Goal: Task Accomplishment & Management: Manage account settings

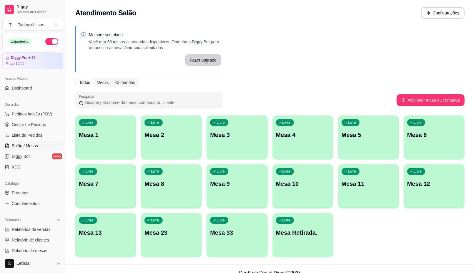
click at [116, 224] on div "Livre Mesa 13" at bounding box center [105, 231] width 61 height 37
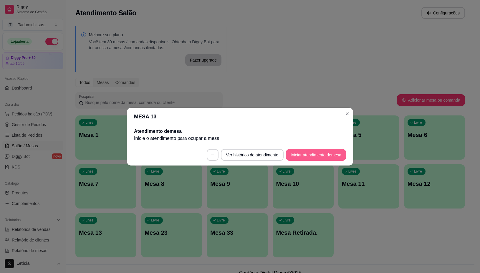
click at [308, 154] on button "Iniciar atendimento de mesa" at bounding box center [316, 155] width 60 height 12
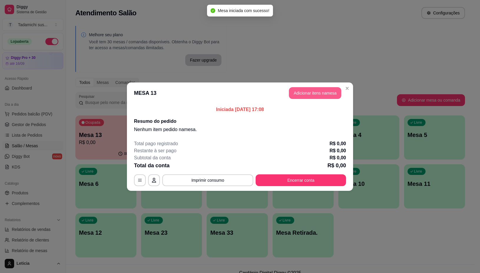
click at [319, 89] on button "Adicionar itens na mesa" at bounding box center [315, 93] width 52 height 12
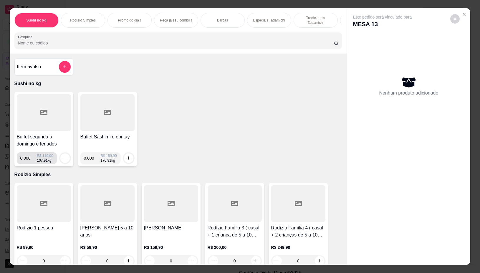
drag, startPoint x: 27, startPoint y: 159, endPoint x: 49, endPoint y: 162, distance: 21.6
click at [27, 159] on input "0.000" at bounding box center [28, 158] width 17 height 12
type input "0.180"
click at [63, 160] on icon "increase-product-quantity" at bounding box center [65, 158] width 4 height 4
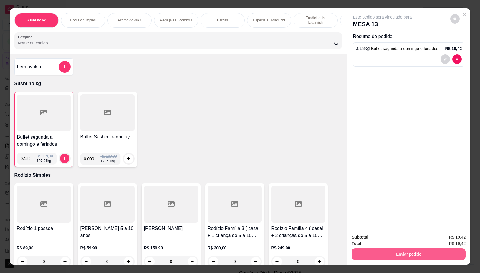
click at [404, 254] on button "Enviar pedido" at bounding box center [408, 254] width 114 height 12
click at [385, 237] on button "Não registrar e enviar pedido" at bounding box center [388, 236] width 59 height 11
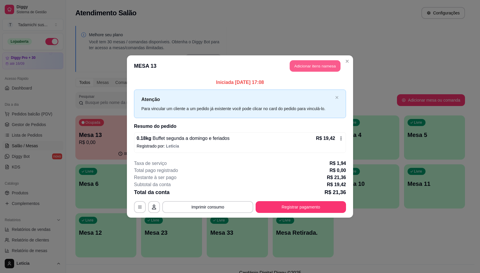
click at [308, 67] on button "Adicionar itens na mesa" at bounding box center [314, 65] width 51 height 11
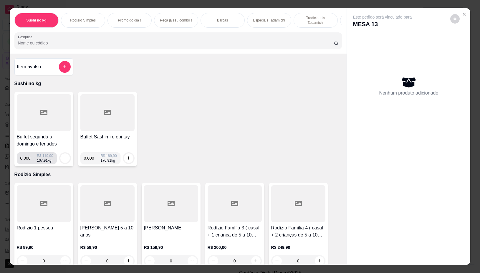
click at [27, 160] on input "0.000" at bounding box center [28, 158] width 17 height 12
type input "0.188"
click at [63, 158] on icon "increase-product-quantity" at bounding box center [65, 158] width 4 height 4
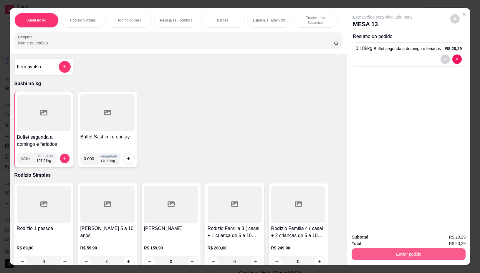
click at [377, 249] on button "Enviar pedido" at bounding box center [408, 254] width 114 height 12
click at [380, 241] on button "Não registrar e enviar pedido" at bounding box center [388, 236] width 61 height 11
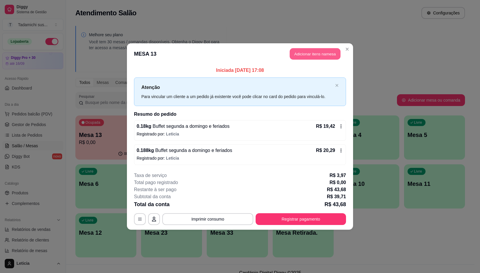
click at [302, 54] on button "Adicionar itens na mesa" at bounding box center [314, 53] width 51 height 11
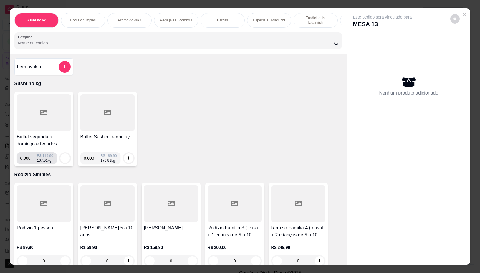
click at [26, 164] on input "0.000" at bounding box center [28, 158] width 17 height 12
type input "0.080"
drag, startPoint x: 67, startPoint y: 156, endPoint x: 64, endPoint y: 159, distance: 4.2
click at [66, 158] on div "0.080 R$ 119,90 107,91 kg" at bounding box center [44, 158] width 54 height 12
click at [64, 160] on icon "increase-product-quantity" at bounding box center [65, 158] width 4 height 4
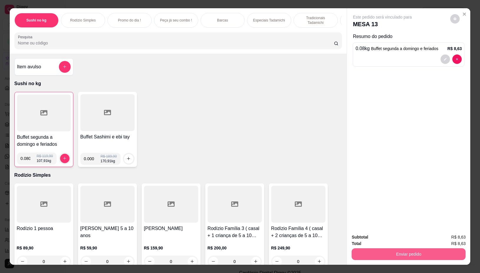
click at [393, 254] on button "Enviar pedido" at bounding box center [408, 254] width 114 height 12
click at [388, 238] on button "Não registrar e enviar pedido" at bounding box center [388, 236] width 59 height 11
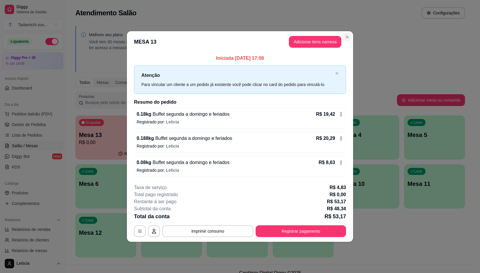
click at [342, 40] on header "MESA 13 Adicionar itens na mesa" at bounding box center [240, 41] width 226 height 21
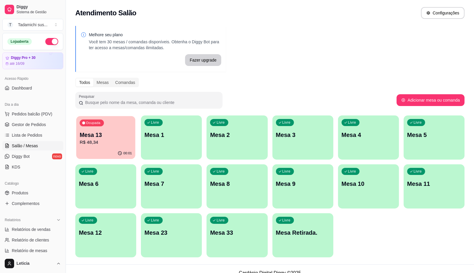
click at [101, 139] on p "R$ 48,34" at bounding box center [106, 142] width 52 height 7
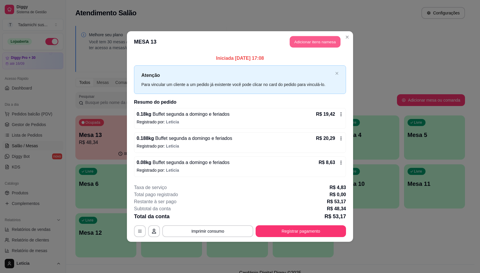
click at [305, 43] on button "Adicionar itens na mesa" at bounding box center [314, 41] width 51 height 11
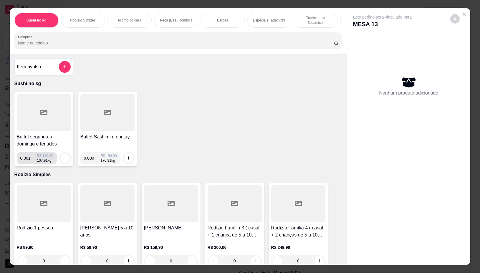
click at [31, 164] on input "0.001" at bounding box center [28, 158] width 17 height 12
click at [28, 162] on input "0.001" at bounding box center [28, 158] width 17 height 12
type input "0.132"
click at [63, 160] on icon "increase-product-quantity" at bounding box center [65, 158] width 4 height 4
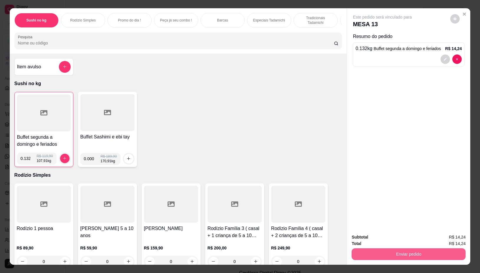
click at [400, 251] on button "Enviar pedido" at bounding box center [408, 254] width 114 height 12
click at [389, 236] on button "Não registrar e enviar pedido" at bounding box center [388, 236] width 61 height 11
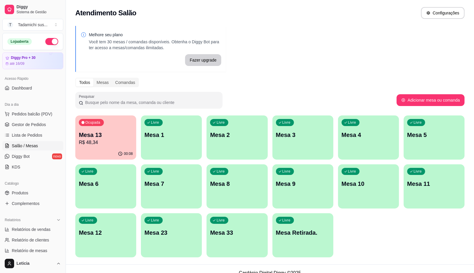
click at [118, 137] on p "Mesa 13" at bounding box center [106, 135] width 54 height 8
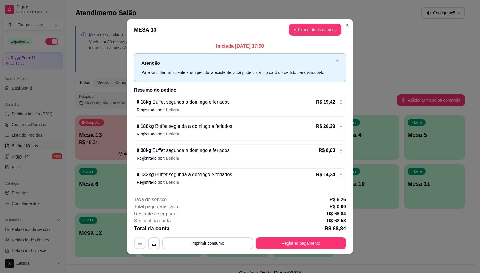
click at [136, 241] on button "button" at bounding box center [139, 242] width 11 height 11
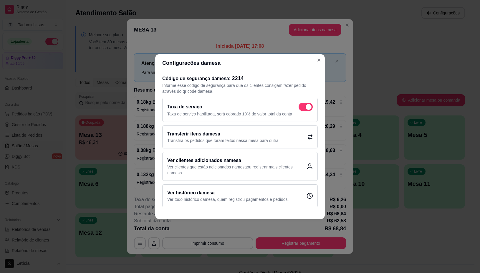
click at [306, 105] on span at bounding box center [308, 107] width 6 height 6
click at [302, 108] on input "checkbox" at bounding box center [300, 110] width 4 height 4
checkbox input "false"
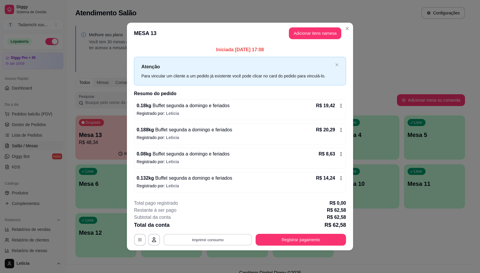
click at [234, 236] on button "Imprimir consumo" at bounding box center [208, 239] width 88 height 11
click at [223, 214] on button "IMPRESSORA" at bounding box center [209, 214] width 45 height 9
click at [313, 240] on button "Registrar pagamento" at bounding box center [300, 240] width 90 height 12
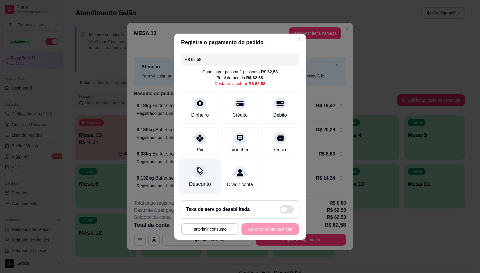
click at [199, 169] on icon at bounding box center [200, 171] width 8 height 8
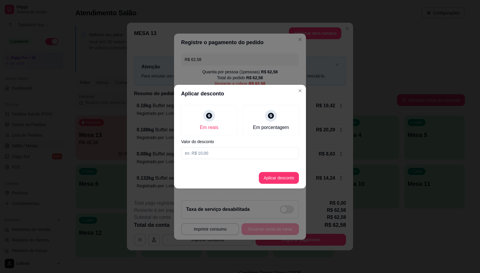
click at [217, 154] on input at bounding box center [240, 153] width 118 height 12
type input "2,58"
click at [273, 174] on button "Aplicar desconto" at bounding box center [279, 178] width 40 height 12
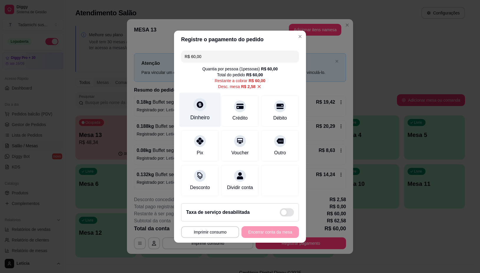
click at [199, 105] on div at bounding box center [199, 104] width 13 height 13
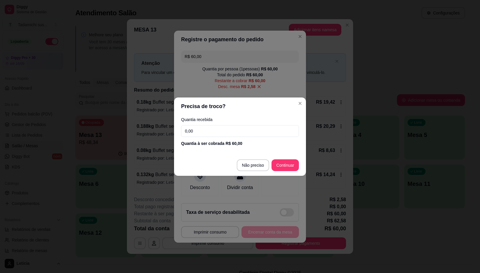
click at [243, 129] on input "0,00" at bounding box center [240, 131] width 118 height 12
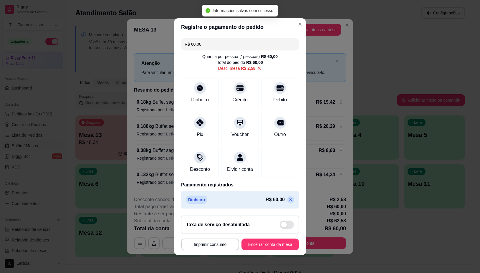
type input "R$ 0,00"
click at [214, 246] on button "Imprimir consumo" at bounding box center [210, 244] width 58 height 12
click at [212, 221] on button "IMPRESSORA" at bounding box center [208, 222] width 44 height 9
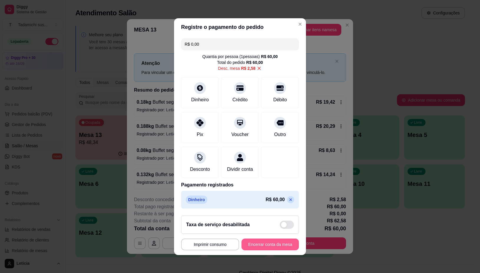
click at [272, 249] on button "Encerrar conta da mesa" at bounding box center [269, 244] width 57 height 12
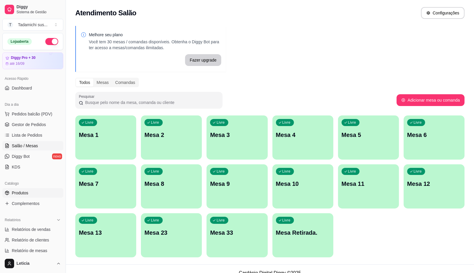
click at [21, 190] on span "Produtos" at bounding box center [20, 193] width 16 height 6
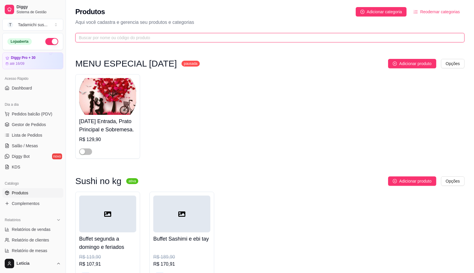
click at [133, 39] on input "text" at bounding box center [267, 37] width 377 height 6
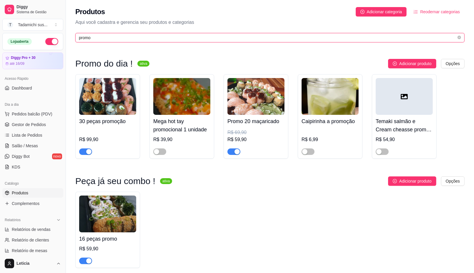
click at [307, 39] on input "promo" at bounding box center [267, 37] width 377 height 6
type input "p"
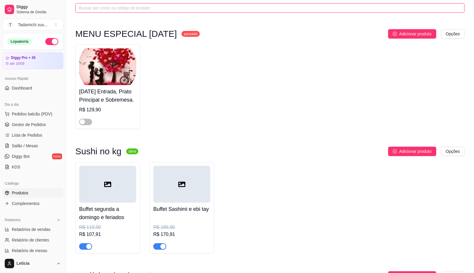
scroll to position [37, 0]
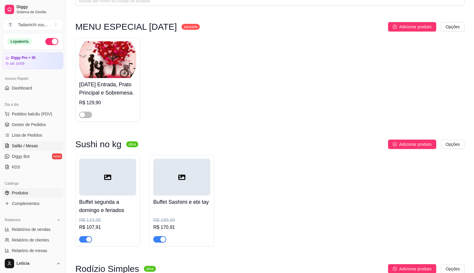
click at [28, 146] on span "Salão / Mesas" at bounding box center [25, 146] width 26 height 6
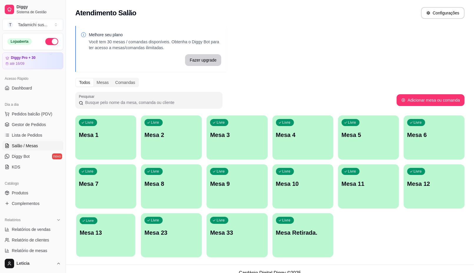
click at [135, 232] on div "Livre Mesa 13" at bounding box center [105, 232] width 59 height 36
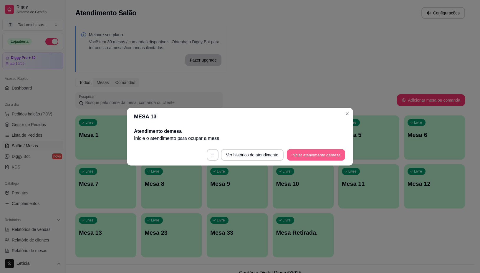
click at [309, 154] on button "Iniciar atendimento de mesa" at bounding box center [316, 154] width 58 height 11
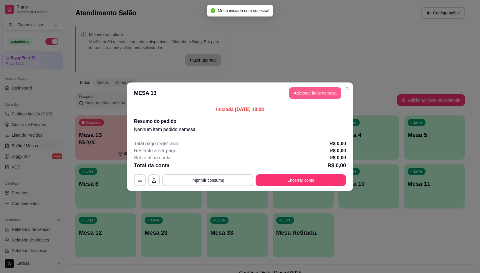
click at [307, 92] on button "Adicionar itens na mesa" at bounding box center [315, 93] width 52 height 12
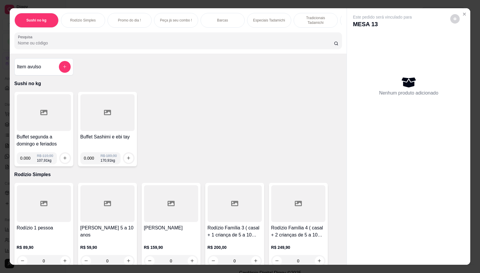
click at [63, 46] on input "Pesquisa" at bounding box center [176, 43] width 316 height 6
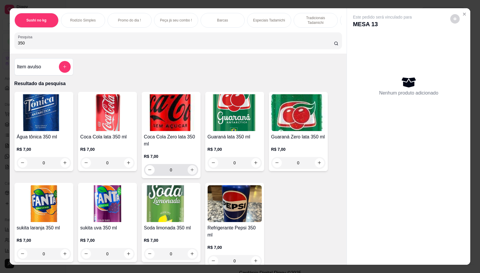
type input "350"
click at [190, 172] on icon "increase-product-quantity" at bounding box center [192, 170] width 4 height 4
type input "1"
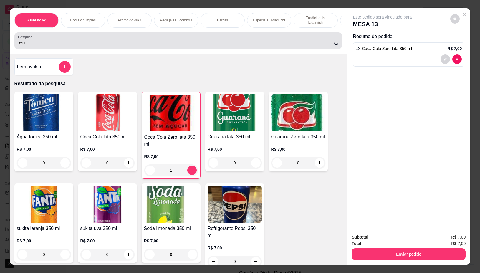
click at [110, 46] on input "350" at bounding box center [176, 43] width 316 height 6
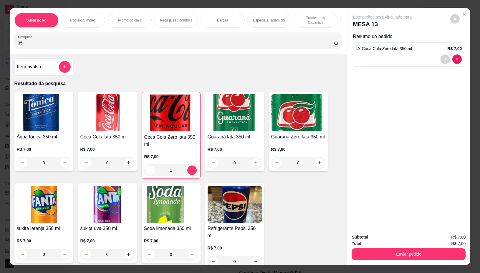
type input "3"
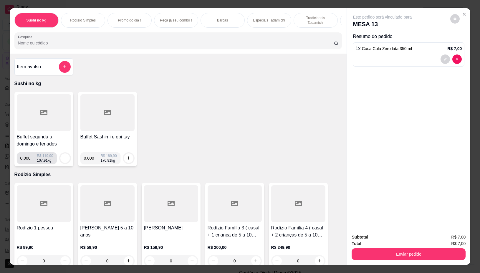
click at [28, 161] on input "0.000" at bounding box center [28, 158] width 17 height 12
type input "0.196"
click at [60, 158] on button "increase-product-quantity" at bounding box center [64, 157] width 9 height 9
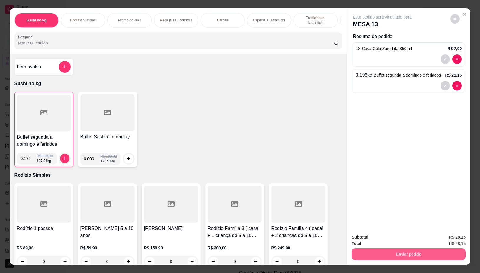
click at [408, 248] on button "Enviar pedido" at bounding box center [408, 254] width 114 height 12
click at [401, 235] on button "Não registrar e enviar pedido" at bounding box center [388, 236] width 61 height 11
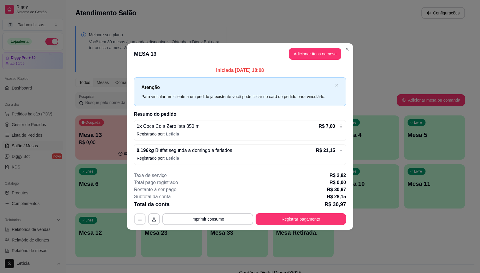
click at [136, 220] on button "button" at bounding box center [139, 218] width 11 height 11
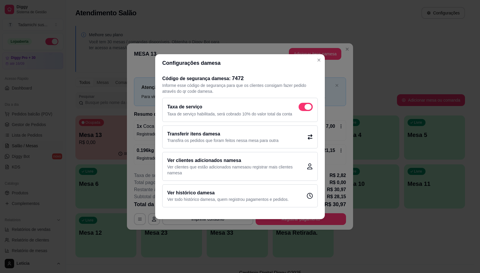
click at [304, 109] on span at bounding box center [305, 107] width 14 height 8
click at [302, 109] on input "checkbox" at bounding box center [300, 110] width 4 height 4
checkbox input "false"
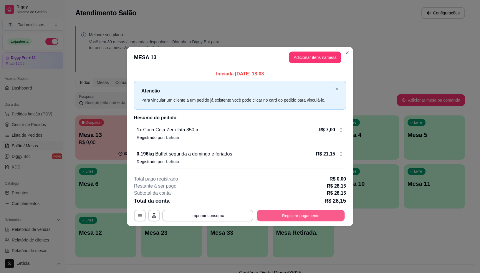
click at [295, 212] on button "Registrar pagamento" at bounding box center [301, 215] width 88 height 11
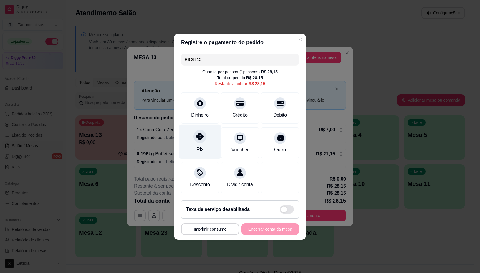
click at [203, 136] on div at bounding box center [199, 136] width 13 height 13
type input "R$ 0,00"
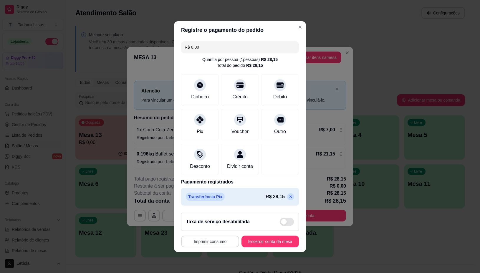
click at [209, 244] on button "Imprimir consumo" at bounding box center [210, 241] width 58 height 12
click at [208, 219] on button "IMPRESSORA" at bounding box center [207, 219] width 45 height 9
click at [250, 246] on button "Encerrar conta da mesa" at bounding box center [270, 240] width 56 height 11
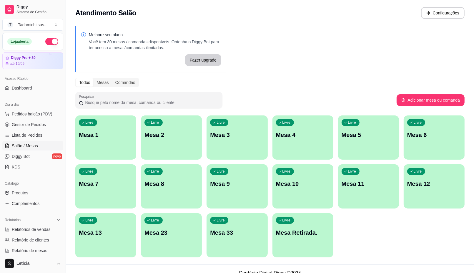
click at [294, 232] on p "Mesa Retirada." at bounding box center [303, 232] width 54 height 8
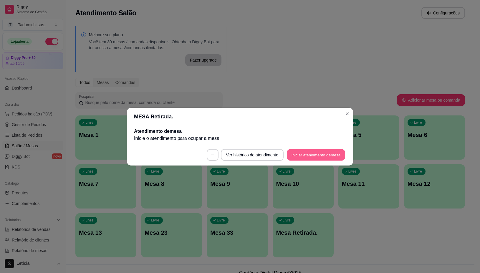
click at [303, 157] on button "Iniciar atendimento de mesa" at bounding box center [316, 154] width 58 height 11
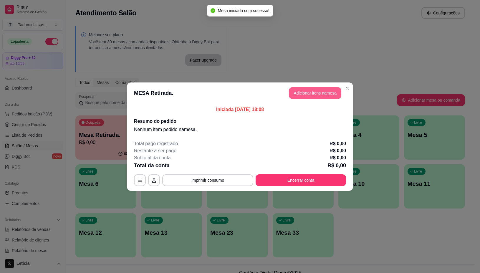
click at [297, 90] on button "Adicionar itens na mesa" at bounding box center [315, 93] width 52 height 12
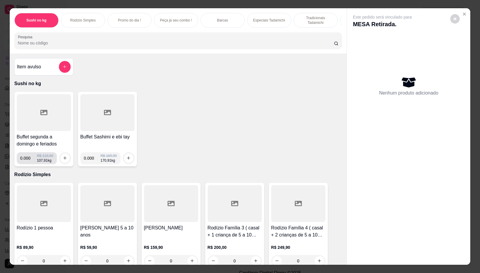
click at [26, 161] on input "0.000" at bounding box center [28, 158] width 17 height 12
type input "0.366"
click at [60, 163] on button "increase-product-quantity" at bounding box center [64, 157] width 9 height 9
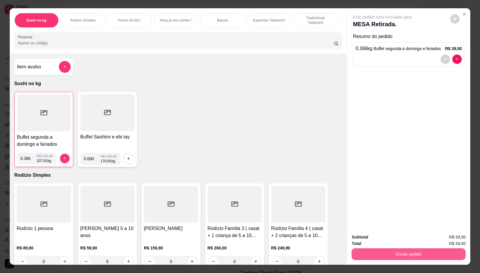
click at [367, 250] on button "Enviar pedido" at bounding box center [408, 254] width 114 height 12
click at [372, 235] on button "Não registrar e enviar pedido" at bounding box center [388, 236] width 59 height 11
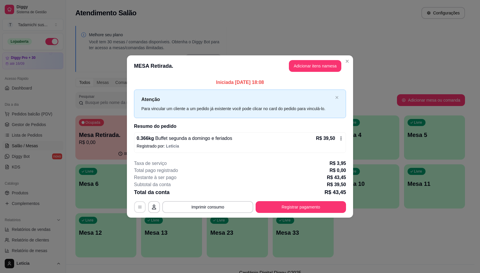
click at [139, 207] on icon "button" at bounding box center [139, 206] width 5 height 5
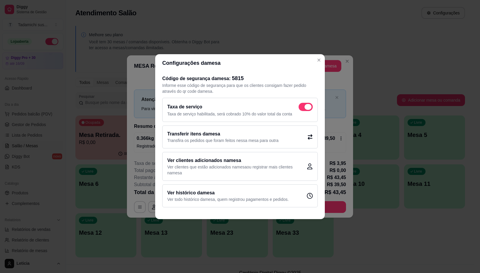
click at [305, 106] on span at bounding box center [307, 107] width 7 height 6
click at [302, 108] on input "checkbox" at bounding box center [300, 110] width 4 height 4
checkbox input "false"
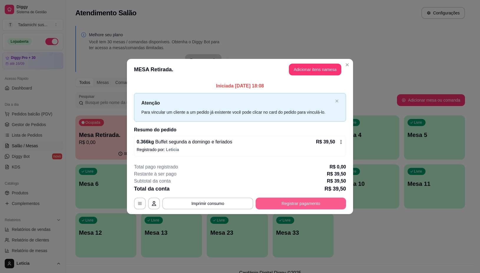
click at [292, 202] on button "Registrar pagamento" at bounding box center [300, 203] width 90 height 12
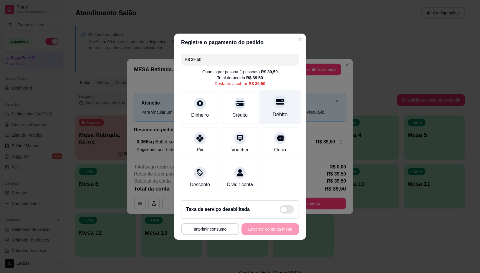
click at [272, 111] on div "Débito" at bounding box center [279, 115] width 15 height 8
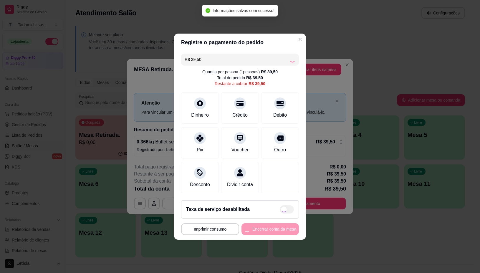
type input "R$ 0,00"
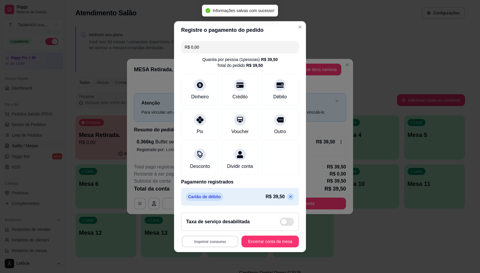
click at [216, 244] on button "Imprimir consumo" at bounding box center [210, 240] width 56 height 11
click at [211, 219] on button "IMPRESSORA" at bounding box center [208, 219] width 44 height 9
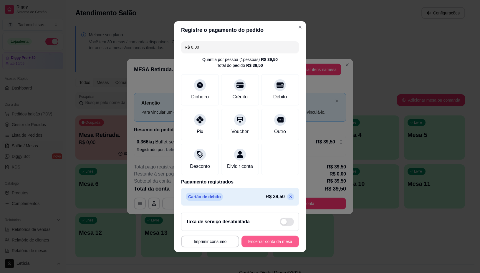
click at [247, 247] on button "Encerrar conta da mesa" at bounding box center [269, 241] width 57 height 12
click at [247, 247] on div "**********" at bounding box center [240, 241] width 118 height 12
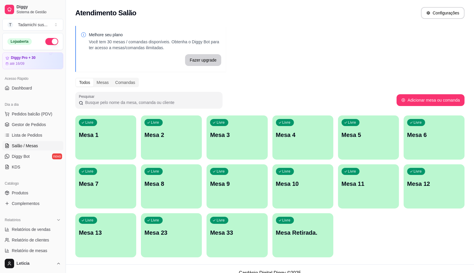
click at [93, 147] on div "Livre Mesa 1" at bounding box center [105, 133] width 61 height 37
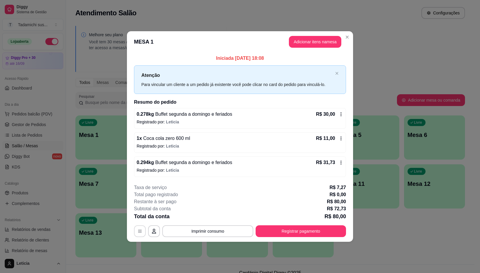
click at [139, 232] on icon "button" at bounding box center [140, 231] width 4 height 3
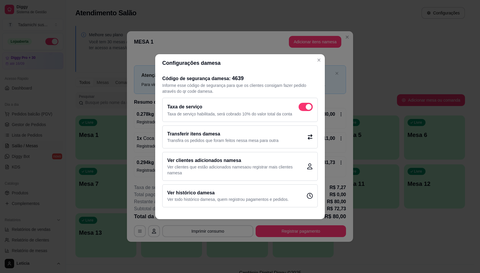
click at [302, 108] on span at bounding box center [305, 107] width 14 height 8
click at [302, 108] on input "checkbox" at bounding box center [300, 110] width 4 height 4
checkbox input "false"
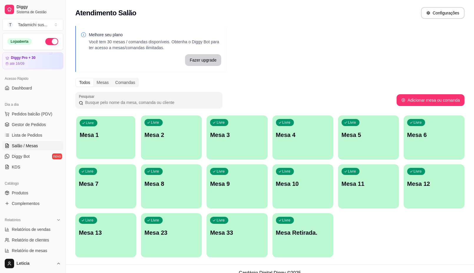
click at [111, 143] on div "Livre Mesa 1" at bounding box center [105, 134] width 59 height 36
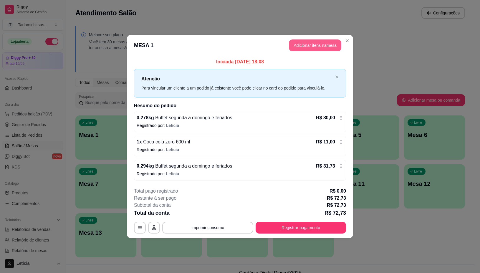
click at [310, 43] on button "Adicionar itens na mesa" at bounding box center [315, 45] width 52 height 12
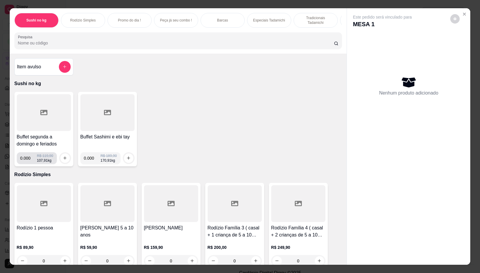
click at [27, 161] on input "0.000" at bounding box center [28, 158] width 17 height 12
type input "0.224"
click at [64, 160] on icon "increase-product-quantity" at bounding box center [65, 158] width 4 height 4
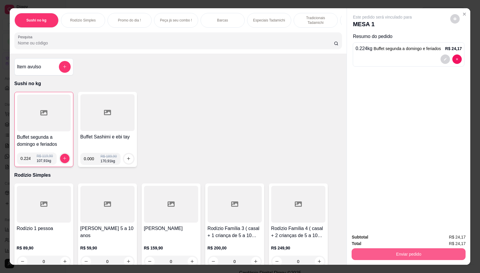
click at [410, 251] on button "Enviar pedido" at bounding box center [408, 254] width 114 height 12
click at [402, 231] on button "Não registrar e enviar pedido" at bounding box center [388, 236] width 59 height 11
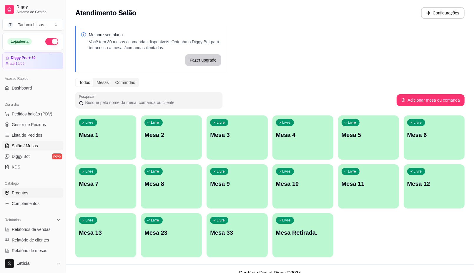
click at [19, 190] on span "Produtos" at bounding box center [20, 193] width 16 height 6
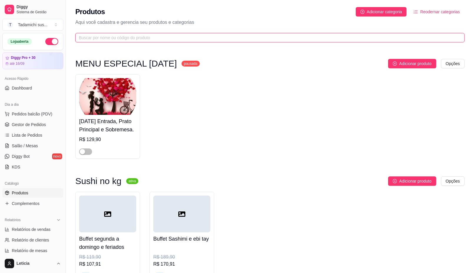
click at [99, 39] on input "text" at bounding box center [267, 37] width 377 height 6
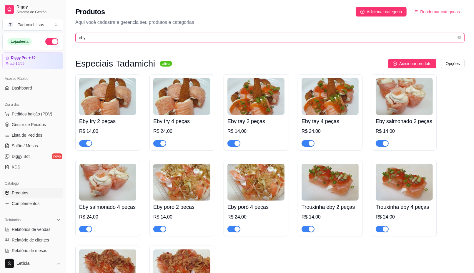
click at [168, 37] on input "eby" at bounding box center [267, 37] width 377 height 6
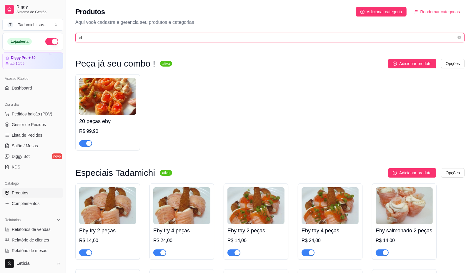
type input "e"
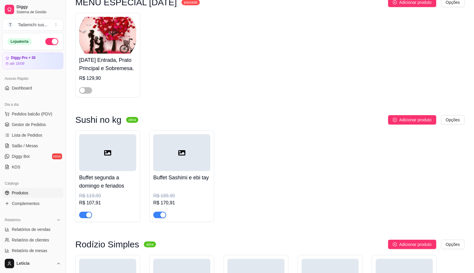
scroll to position [74, 0]
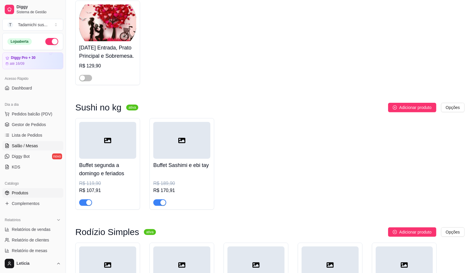
click at [24, 147] on span "Salão / Mesas" at bounding box center [25, 146] width 26 height 6
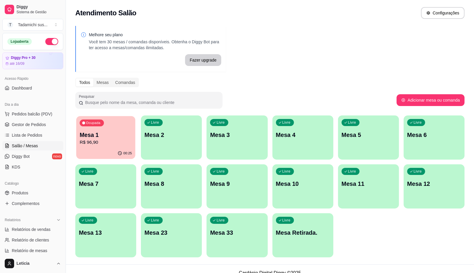
click at [112, 143] on p "R$ 96,90" at bounding box center [106, 142] width 52 height 7
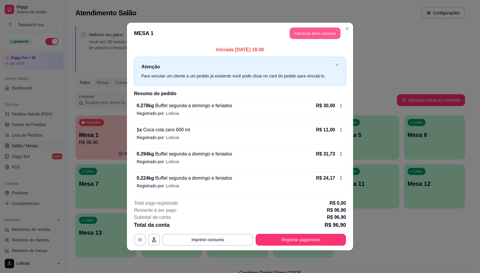
click at [317, 33] on button "Adicionar itens na mesa" at bounding box center [314, 33] width 51 height 11
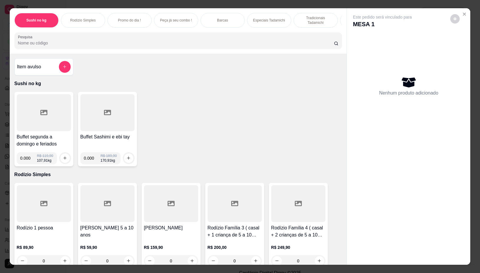
click at [42, 115] on icon at bounding box center [43, 112] width 7 height 5
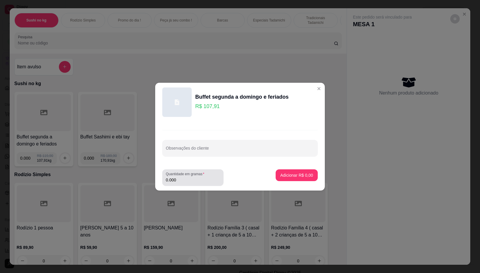
click at [183, 182] on input "0.000" at bounding box center [193, 180] width 54 height 6
type input "0.206"
click at [292, 171] on button "Adicionar R$ 22,23" at bounding box center [295, 174] width 43 height 11
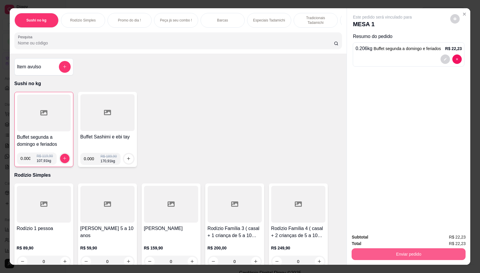
click at [407, 254] on button "Enviar pedido" at bounding box center [408, 254] width 114 height 12
click at [402, 236] on button "Não registrar e enviar pedido" at bounding box center [388, 236] width 59 height 11
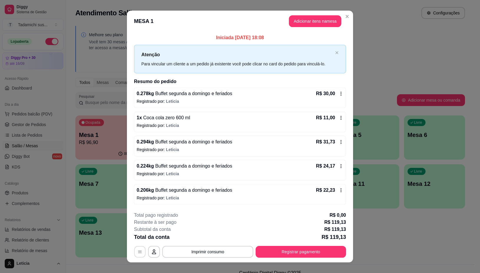
click at [134, 255] on button "button" at bounding box center [139, 251] width 11 height 11
click at [286, 249] on button "Registrar pagamento" at bounding box center [300, 252] width 90 height 12
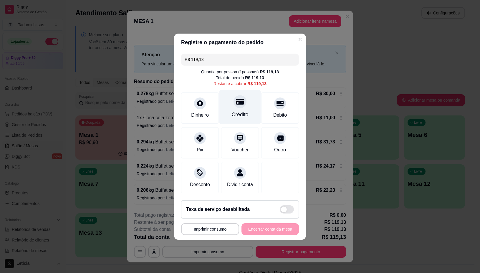
click at [241, 104] on div "Crédito" at bounding box center [239, 106] width 41 height 34
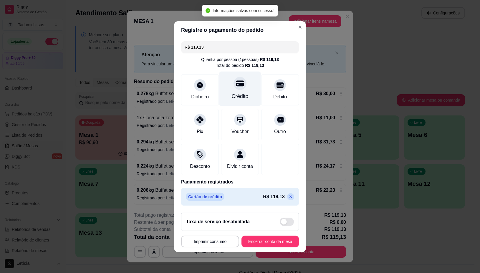
type input "R$ 0,00"
click at [196, 246] on button "Imprimir consumo" at bounding box center [210, 240] width 56 height 11
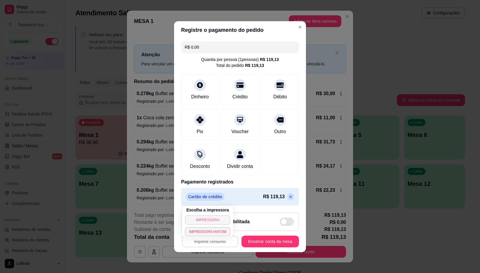
click at [205, 220] on button "IMPRESSORA" at bounding box center [207, 219] width 45 height 9
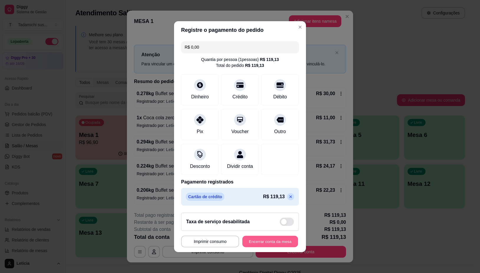
click at [258, 242] on button "Encerrar conta da mesa" at bounding box center [270, 240] width 56 height 11
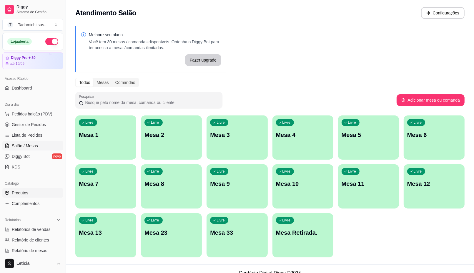
click at [13, 192] on span "Produtos" at bounding box center [20, 193] width 16 height 6
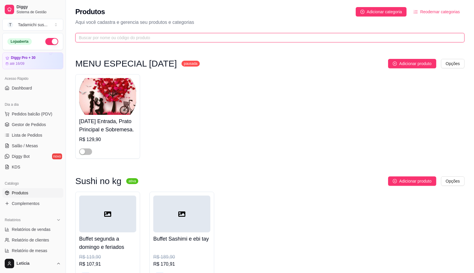
drag, startPoint x: 151, startPoint y: 35, endPoint x: 156, endPoint y: 32, distance: 6.3
click at [151, 35] on input "text" at bounding box center [267, 37] width 377 height 6
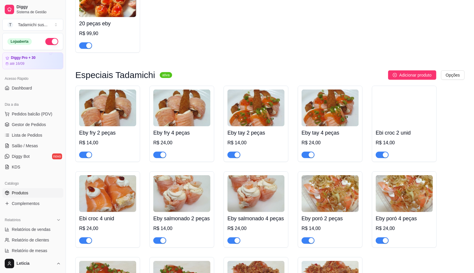
scroll to position [221, 0]
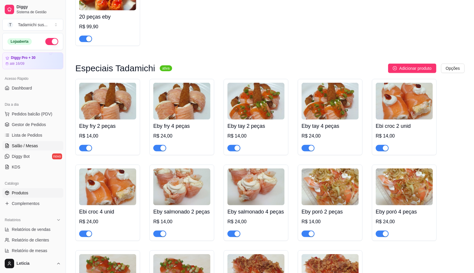
type input "eb"
click at [18, 144] on span "Salão / Mesas" at bounding box center [25, 146] width 26 height 6
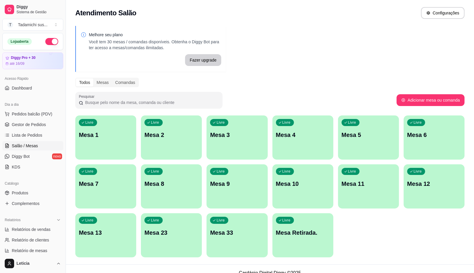
click at [298, 244] on div "Livre Mesa Retirada." at bounding box center [302, 231] width 61 height 37
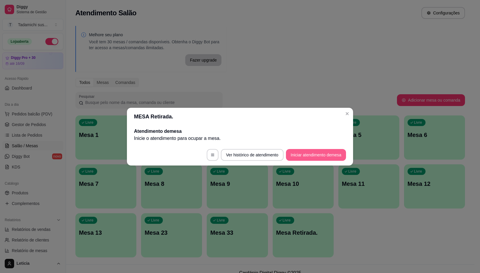
click at [314, 155] on button "Iniciar atendimento de mesa" at bounding box center [316, 155] width 60 height 12
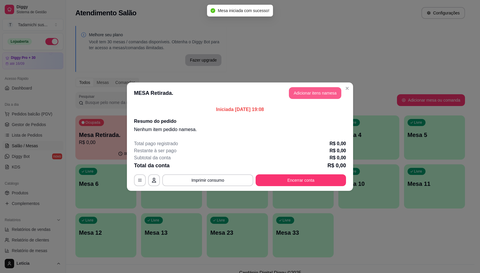
click at [319, 92] on button "Adicionar itens na mesa" at bounding box center [315, 93] width 52 height 12
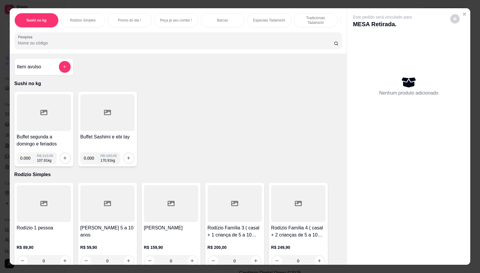
click at [77, 44] on input "Pesquisa" at bounding box center [176, 43] width 316 height 6
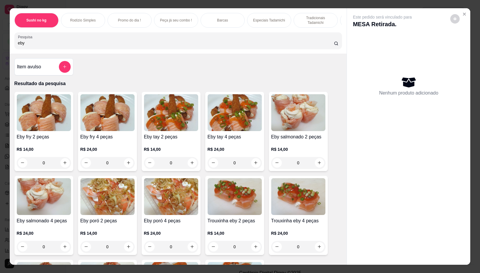
click at [45, 46] on input "eby" at bounding box center [176, 43] width 316 height 6
type input "e"
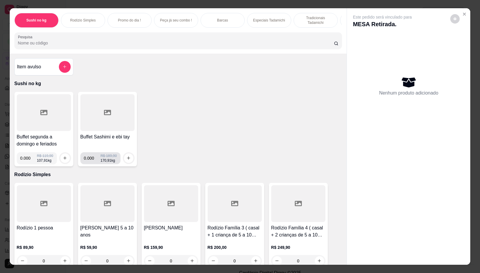
click at [90, 160] on input "0.000" at bounding box center [92, 158] width 17 height 12
type input "0.250"
click at [126, 160] on icon "increase-product-quantity" at bounding box center [128, 158] width 4 height 4
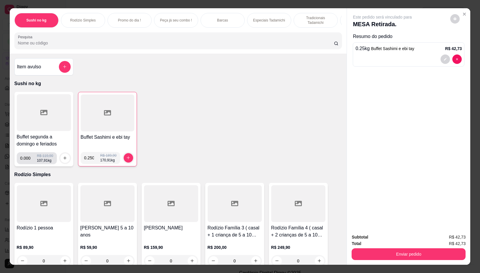
click at [27, 159] on input "0.000" at bounding box center [28, 158] width 17 height 12
type input "0.458"
click at [63, 159] on icon "increase-product-quantity" at bounding box center [65, 158] width 4 height 4
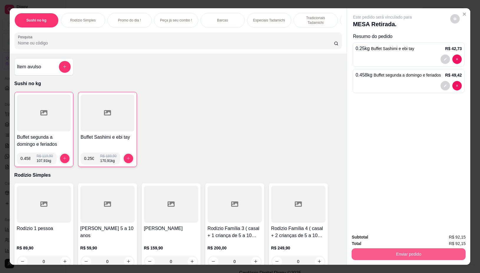
click at [356, 248] on button "Enviar pedido" at bounding box center [408, 254] width 114 height 12
click at [364, 238] on button "Não registrar e enviar pedido" at bounding box center [388, 236] width 61 height 11
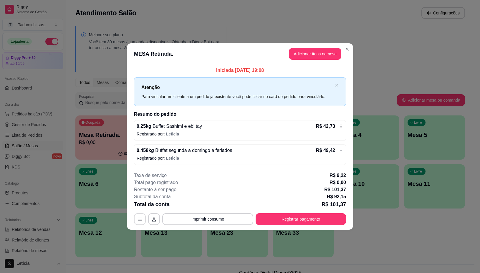
click at [138, 220] on icon "button" at bounding box center [139, 219] width 5 height 5
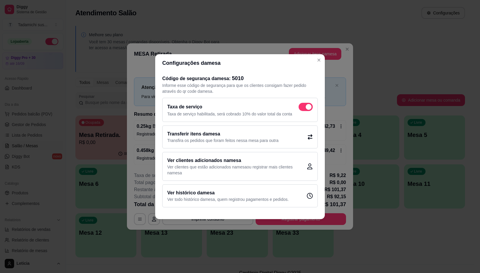
click at [300, 103] on span at bounding box center [305, 107] width 14 height 8
click at [300, 108] on input "checkbox" at bounding box center [300, 110] width 4 height 4
checkbox input "false"
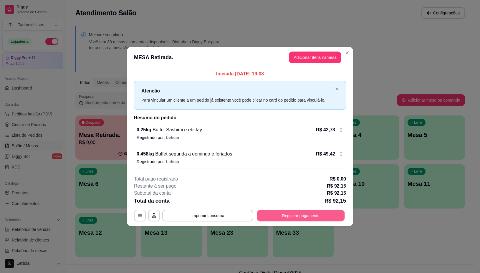
click at [265, 213] on button "Registrar pagamento" at bounding box center [301, 215] width 88 height 11
click at [137, 214] on button "button" at bounding box center [139, 215] width 11 height 11
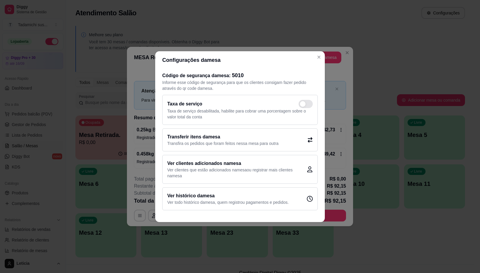
click at [299, 102] on span at bounding box center [305, 104] width 14 height 8
click at [299, 105] on input "checkbox" at bounding box center [300, 107] width 4 height 4
checkbox input "true"
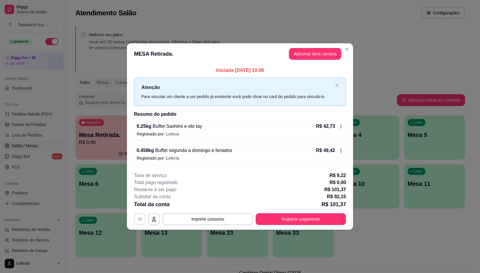
click at [136, 218] on button "button" at bounding box center [139, 218] width 11 height 11
click at [277, 217] on button "Registrar pagamento" at bounding box center [301, 218] width 88 height 11
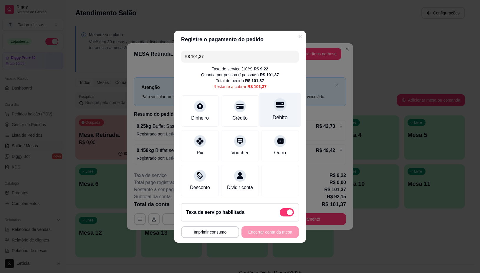
click at [275, 107] on div at bounding box center [279, 104] width 13 height 13
type input "R$ 0,00"
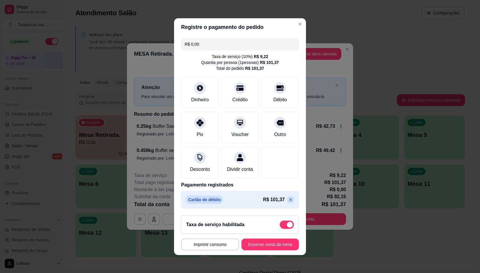
click at [287, 225] on span at bounding box center [290, 225] width 6 height 6
click at [281, 225] on input "checkbox" at bounding box center [281, 227] width 4 height 4
checkbox input "true"
type input "-R$ 9,22"
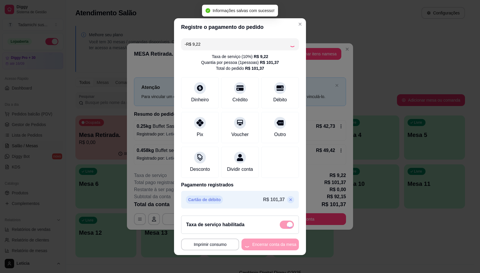
checkbox input "false"
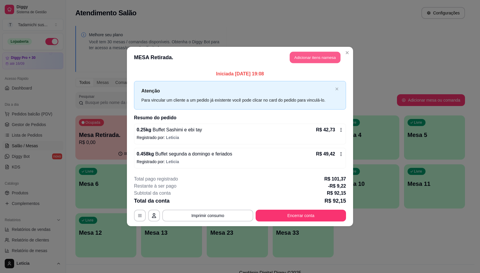
click at [309, 58] on button "Adicionar itens na mesa" at bounding box center [314, 57] width 51 height 11
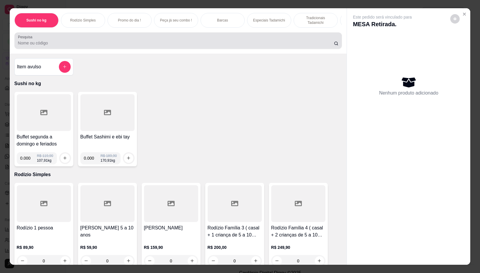
click at [234, 46] on input "Pesquisa" at bounding box center [176, 43] width 316 height 6
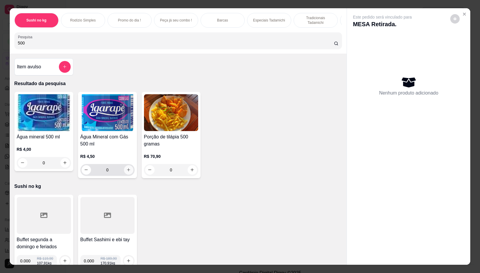
type input "500"
click at [126, 172] on icon "increase-product-quantity" at bounding box center [128, 169] width 4 height 4
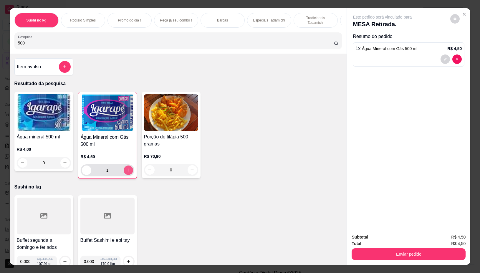
type input "1"
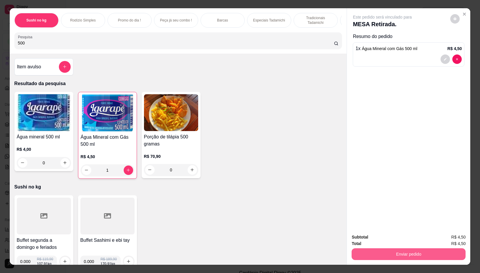
click at [407, 249] on button "Enviar pedido" at bounding box center [408, 254] width 114 height 12
click at [395, 234] on button "Não registrar e enviar pedido" at bounding box center [388, 236] width 61 height 11
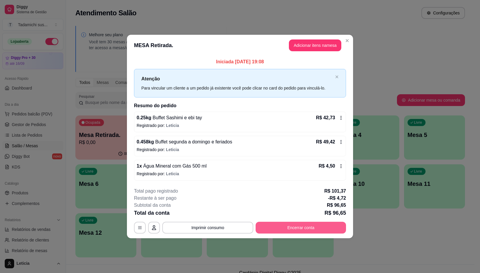
click at [266, 227] on button "Encerrar conta" at bounding box center [300, 228] width 90 height 12
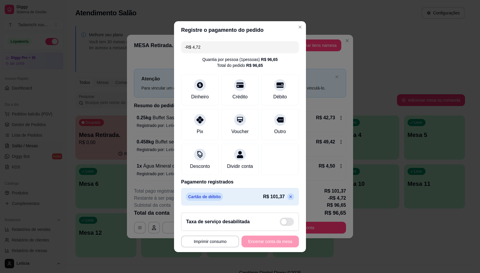
click at [288, 199] on icon at bounding box center [290, 196] width 5 height 5
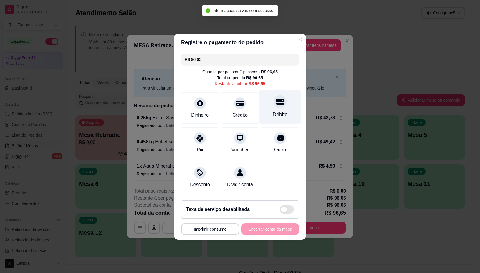
click at [277, 111] on div "Débito" at bounding box center [279, 115] width 15 height 8
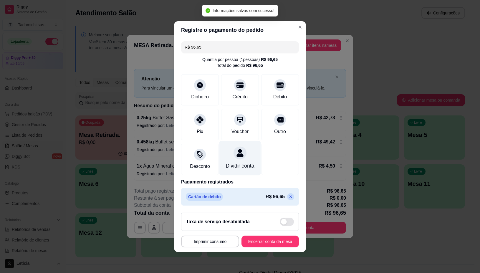
type input "R$ 0,00"
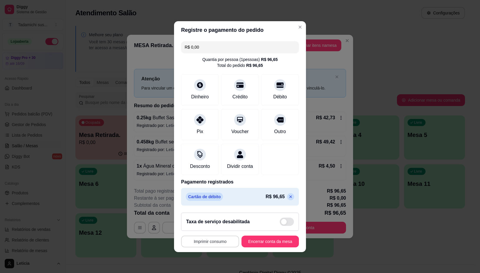
click at [218, 242] on button "Imprimir consumo" at bounding box center [210, 241] width 58 height 12
click at [210, 218] on button "IMPRESSORA" at bounding box center [208, 219] width 44 height 9
click at [247, 243] on button "Encerrar conta da mesa" at bounding box center [269, 241] width 57 height 12
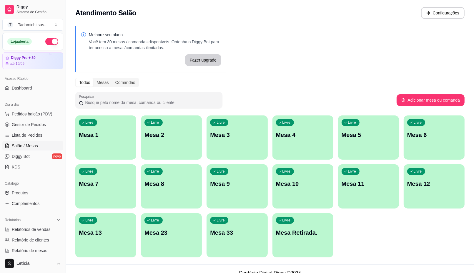
click at [233, 237] on div "Livre Mesa 33" at bounding box center [237, 231] width 61 height 37
click at [113, 235] on p "Mesa 13" at bounding box center [106, 232] width 54 height 8
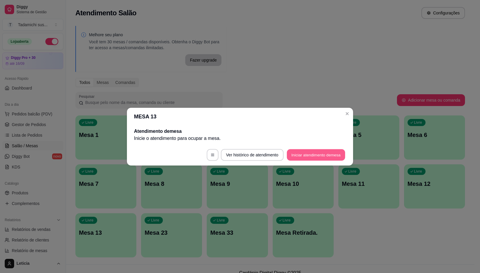
click at [306, 151] on button "Iniciar atendimento de mesa" at bounding box center [316, 154] width 58 height 11
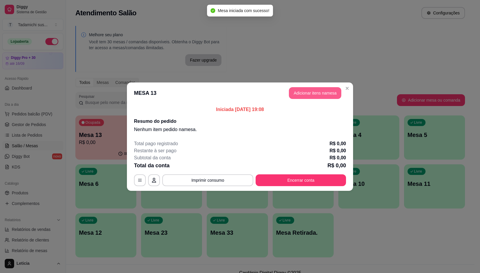
click at [311, 90] on button "Adicionar itens na mesa" at bounding box center [315, 93] width 52 height 12
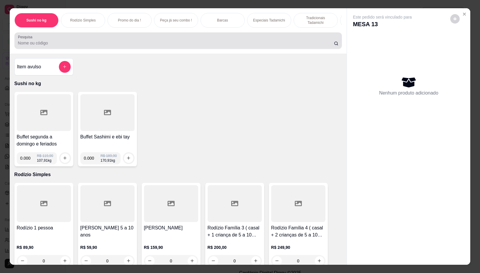
click at [186, 46] on input "Pesquisa" at bounding box center [176, 43] width 316 height 6
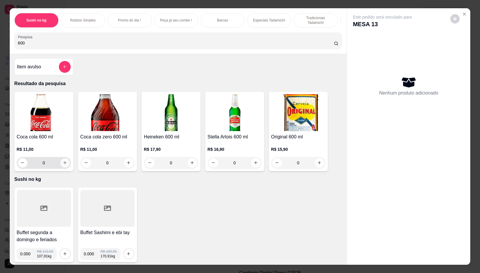
type input "600"
click at [63, 164] on icon "increase-product-quantity" at bounding box center [65, 163] width 4 height 4
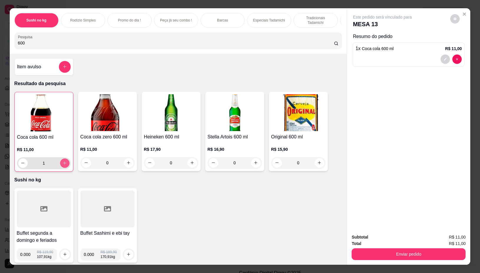
type input "1"
click at [142, 46] on input "600" at bounding box center [176, 43] width 316 height 6
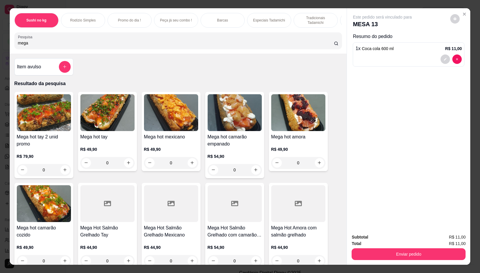
type input "mega"
click at [59, 172] on div "0" at bounding box center [44, 170] width 54 height 12
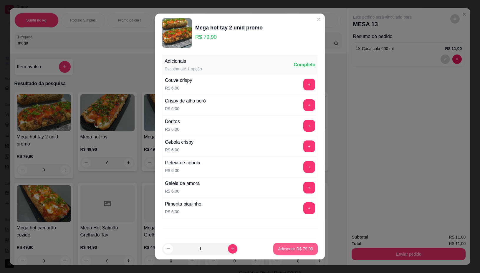
click at [297, 249] on p "Adicionar R$ 79,90" at bounding box center [295, 249] width 35 height 6
type input "1"
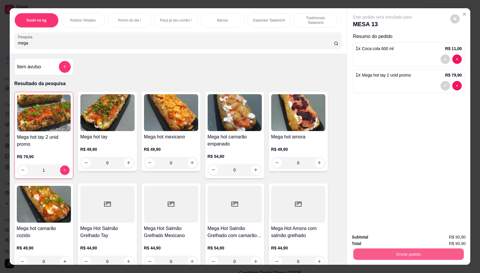
click at [365, 251] on button "Enviar pedido" at bounding box center [408, 253] width 110 height 11
click at [370, 239] on button "Não registrar e enviar pedido" at bounding box center [388, 236] width 61 height 11
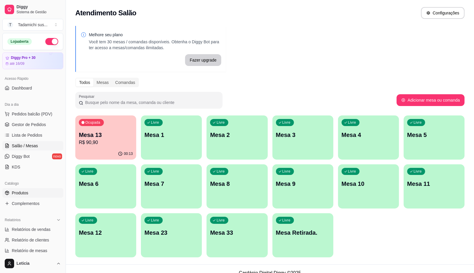
click at [9, 193] on icon at bounding box center [7, 192] width 5 height 5
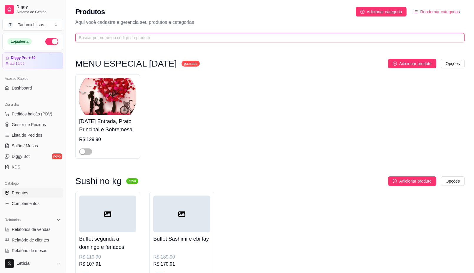
click at [154, 40] on input "text" at bounding box center [267, 37] width 377 height 6
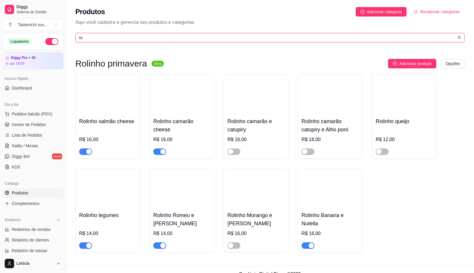
type input "r"
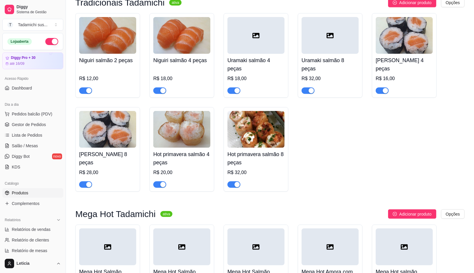
scroll to position [588, 0]
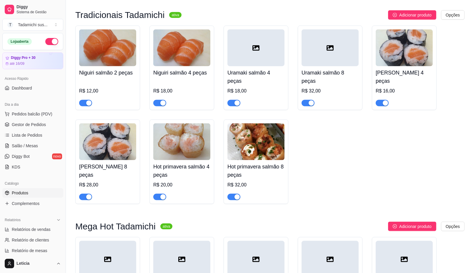
type input "salm"
click at [194, 140] on img at bounding box center [181, 141] width 57 height 37
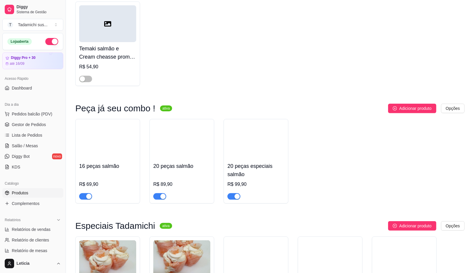
scroll to position [0, 0]
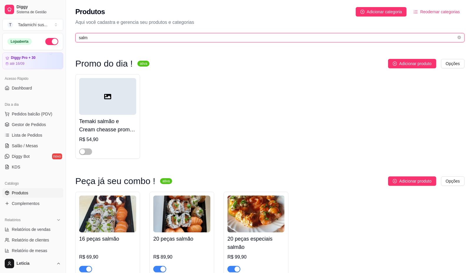
click at [116, 39] on input "salm" at bounding box center [267, 37] width 377 height 6
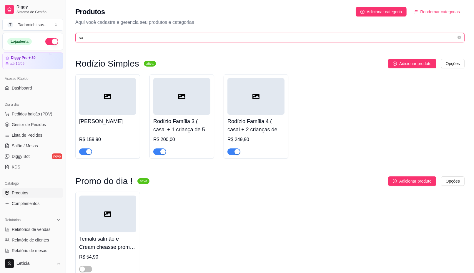
type input "s"
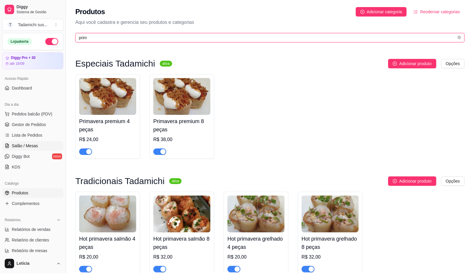
type input "prim"
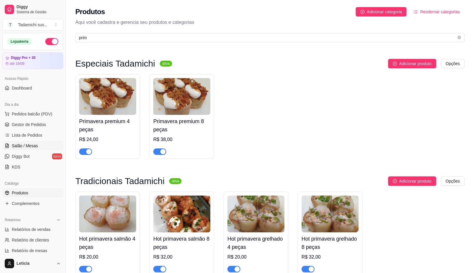
click at [31, 146] on span "Salão / Mesas" at bounding box center [25, 146] width 26 height 6
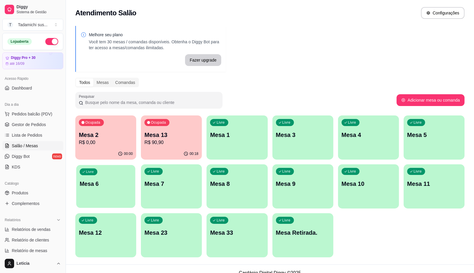
click at [110, 183] on p "Mesa 6" at bounding box center [106, 184] width 52 height 8
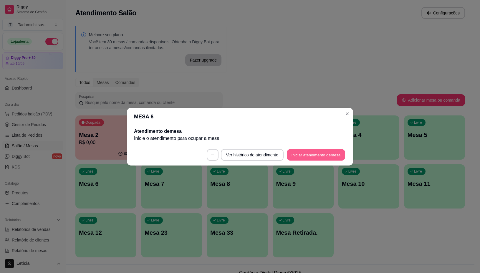
click at [319, 157] on button "Iniciar atendimento de mesa" at bounding box center [316, 154] width 58 height 11
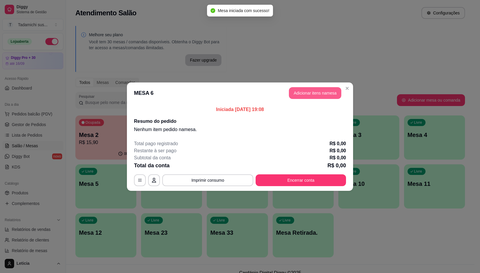
click at [296, 92] on button "Adicionar itens na mesa" at bounding box center [315, 93] width 52 height 12
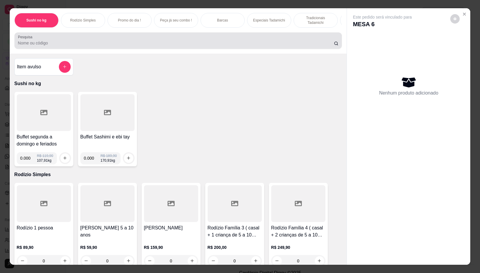
click at [71, 43] on input "Pesquisa" at bounding box center [176, 43] width 316 height 6
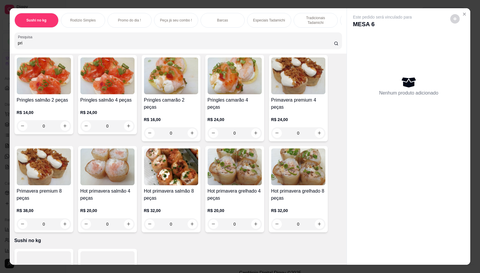
scroll to position [74, 0]
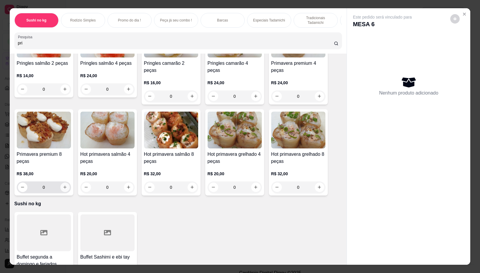
type input "pri"
click at [64, 188] on button "increase-product-quantity" at bounding box center [64, 186] width 9 height 9
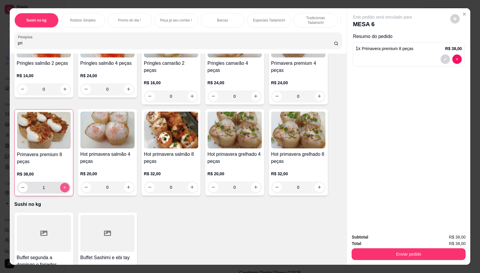
type input "1"
click at [64, 188] on button "increase-product-quantity" at bounding box center [64, 187] width 9 height 9
type input "2"
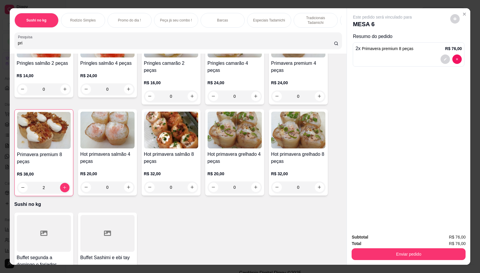
scroll to position [0, 0]
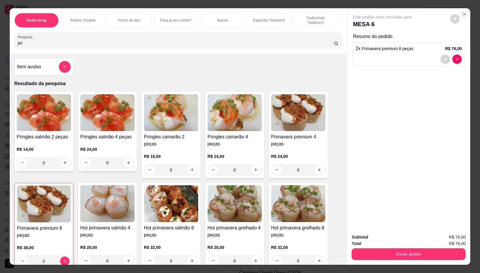
click at [461, 9] on button "Close" at bounding box center [463, 13] width 9 height 9
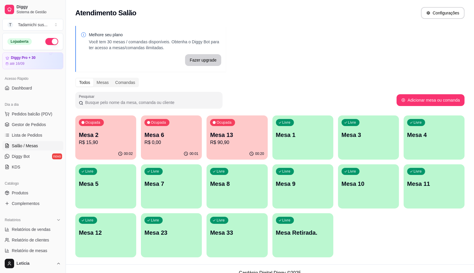
click at [247, 137] on p "Mesa 13" at bounding box center [237, 135] width 54 height 8
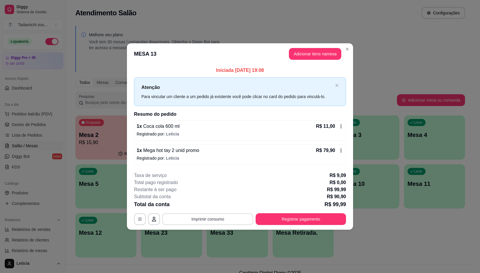
click at [243, 215] on button "Imprimir consumo" at bounding box center [207, 219] width 91 height 12
click at [214, 193] on button "IMPRESSORA" at bounding box center [209, 193] width 45 height 9
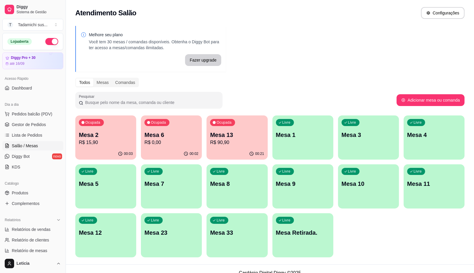
click at [110, 134] on p "Mesa 2" at bounding box center [106, 135] width 54 height 8
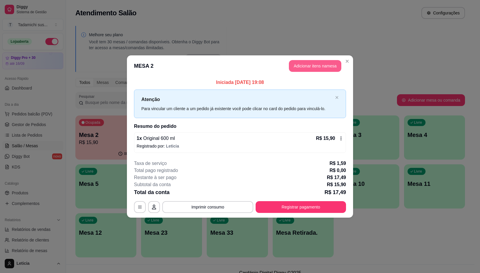
click at [312, 65] on button "Adicionar itens na mesa" at bounding box center [315, 66] width 52 height 12
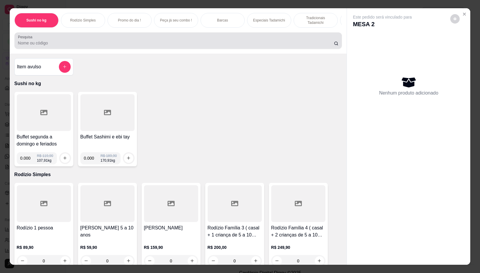
click at [228, 45] on input "Pesquisa" at bounding box center [176, 43] width 316 height 6
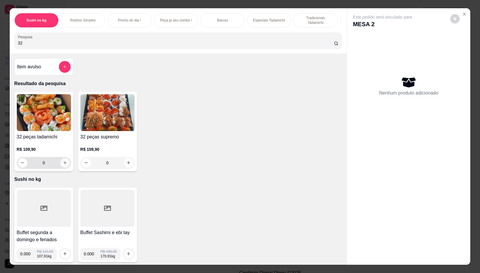
type input "32"
click at [63, 165] on icon "increase-product-quantity" at bounding box center [65, 162] width 4 height 4
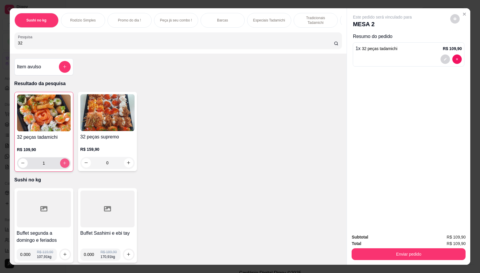
type input "1"
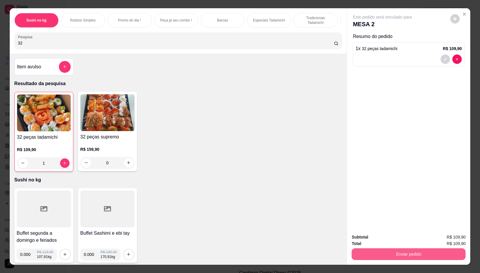
click at [386, 252] on button "Enviar pedido" at bounding box center [408, 254] width 114 height 12
click at [390, 236] on button "Não registrar e enviar pedido" at bounding box center [388, 236] width 59 height 11
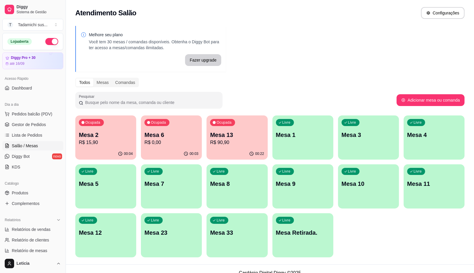
click at [101, 130] on div "Ocupada Mesa 2 R$ 15,90" at bounding box center [105, 131] width 61 height 33
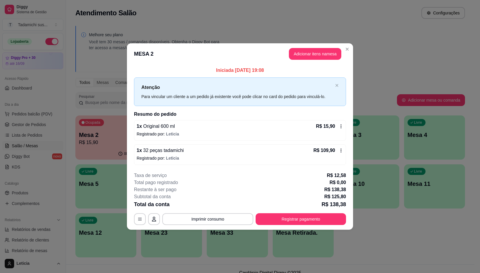
click at [322, 54] on button "Adicionar itens na mesa" at bounding box center [315, 54] width 52 height 12
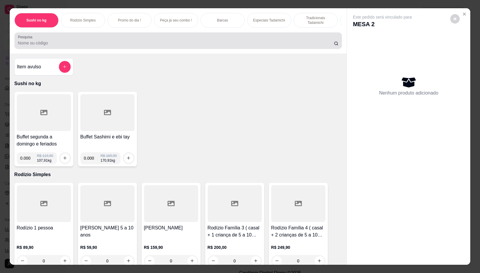
click at [256, 38] on div at bounding box center [178, 41] width 320 height 12
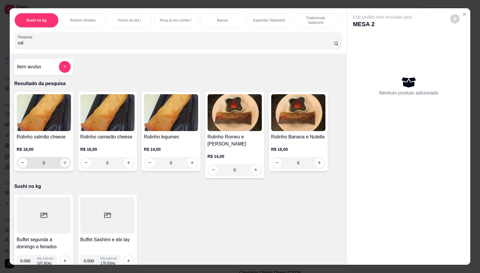
type input "roli"
click at [64, 162] on button "increase-product-quantity" at bounding box center [64, 162] width 9 height 9
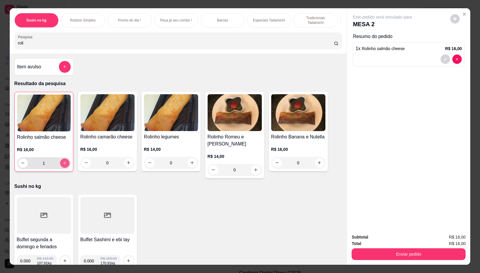
type input "1"
click at [127, 164] on icon "increase-product-quantity" at bounding box center [128, 162] width 3 height 3
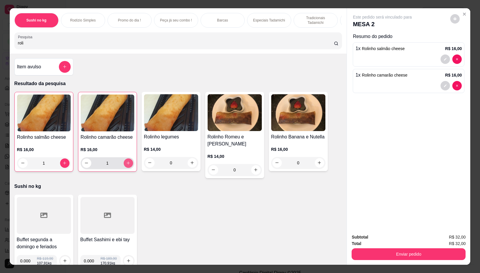
type input "1"
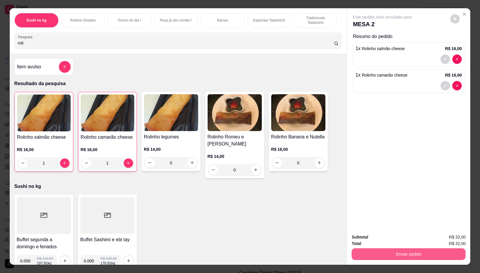
click at [389, 252] on button "Enviar pedido" at bounding box center [408, 254] width 114 height 12
click at [395, 237] on button "Não registrar e enviar pedido" at bounding box center [388, 236] width 61 height 11
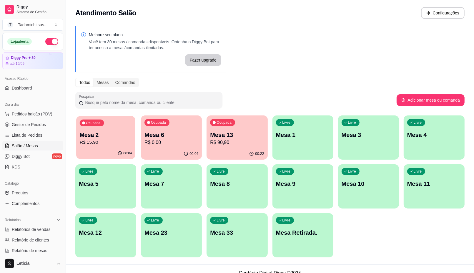
click at [102, 149] on div "00:04" at bounding box center [105, 153] width 59 height 11
click at [147, 154] on div "00:06" at bounding box center [171, 153] width 61 height 11
click at [163, 137] on p "Mesa 6" at bounding box center [171, 135] width 54 height 8
click at [106, 227] on div "Livre Mesa 12" at bounding box center [105, 232] width 59 height 36
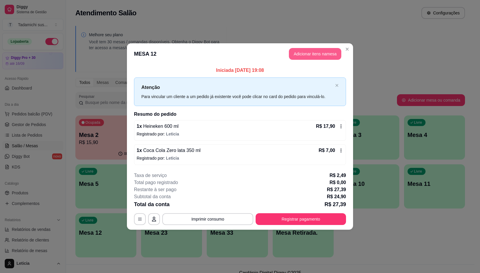
click at [322, 55] on button "Adicionar itens na mesa" at bounding box center [315, 54] width 52 height 12
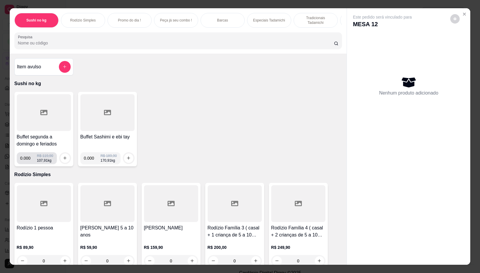
click at [29, 163] on input "0.000" at bounding box center [28, 158] width 17 height 12
type input "0.240"
click at [61, 156] on button "increase-product-quantity" at bounding box center [64, 157] width 9 height 9
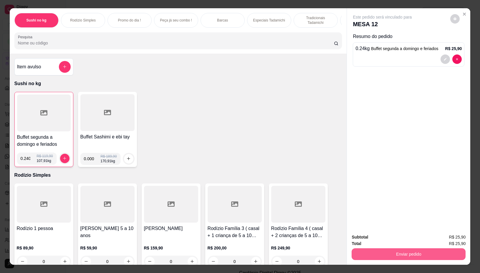
click at [387, 251] on button "Enviar pedido" at bounding box center [408, 254] width 114 height 12
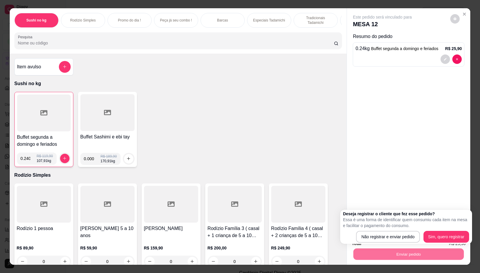
click at [286, 149] on div "Buffet segunda a domingo e feriados 0.240 R$ 119,90 107,91 kg Buffet Sashimi e …" at bounding box center [177, 129] width 327 height 75
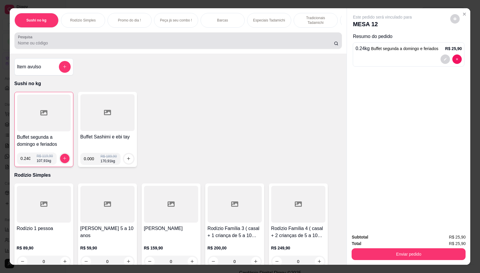
click at [207, 49] on div "Pesquisa" at bounding box center [177, 40] width 327 height 16
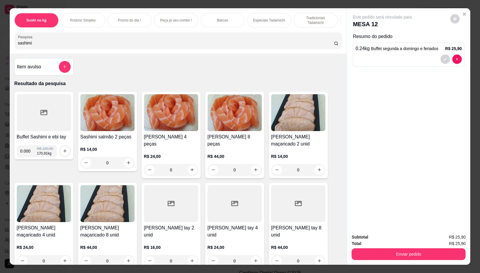
click at [103, 64] on div "Item avulso Resultado da pesquisa Buffet Sashimi e ebi tay 0.000 R$ 189,90 170,…" at bounding box center [178, 159] width 337 height 211
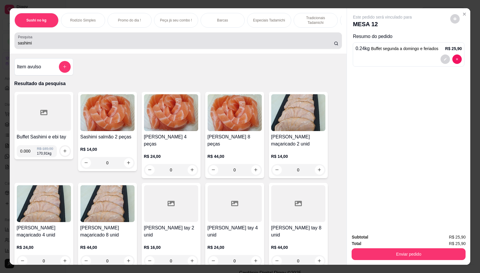
click at [100, 49] on div "Pesquisa sashimi" at bounding box center [177, 40] width 327 height 16
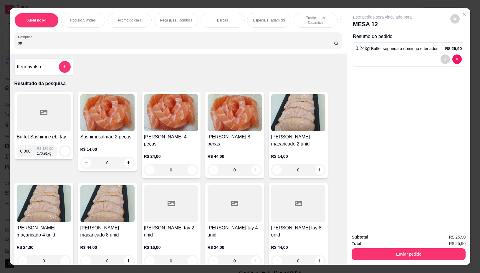
type input "s"
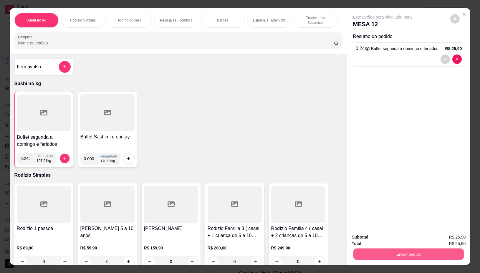
click at [360, 248] on button "Enviar pedido" at bounding box center [408, 253] width 110 height 11
click at [366, 233] on button "Não registrar e enviar pedido" at bounding box center [388, 236] width 59 height 11
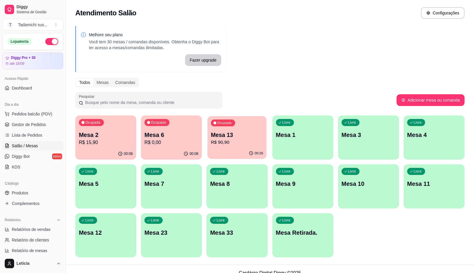
click at [223, 147] on div "Ocupada Mesa 13 R$ 90,90" at bounding box center [236, 132] width 59 height 32
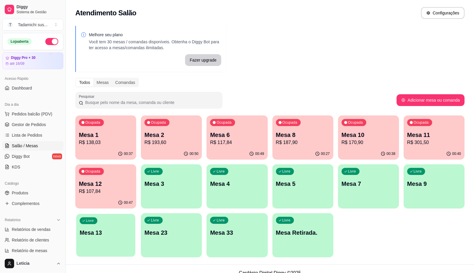
click at [107, 227] on div "Livre Mesa 13" at bounding box center [105, 232] width 59 height 36
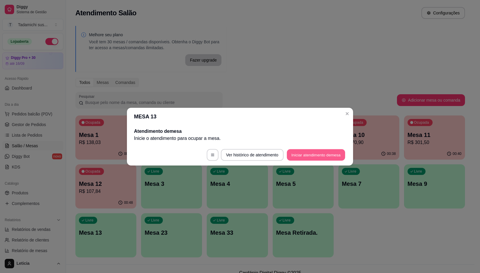
click at [304, 153] on button "Iniciar atendimento de mesa" at bounding box center [316, 154] width 58 height 11
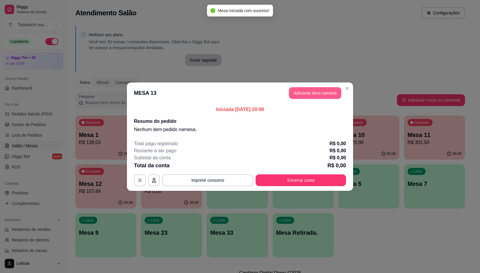
click at [328, 91] on button "Adicionar itens na mesa" at bounding box center [315, 93] width 52 height 12
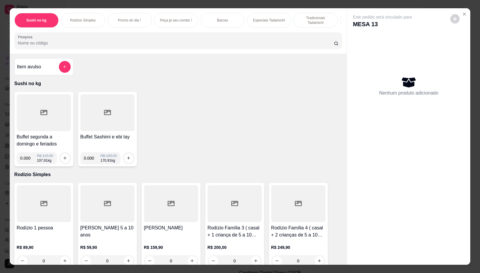
click at [230, 46] on input "Pesquisa" at bounding box center [176, 43] width 316 height 6
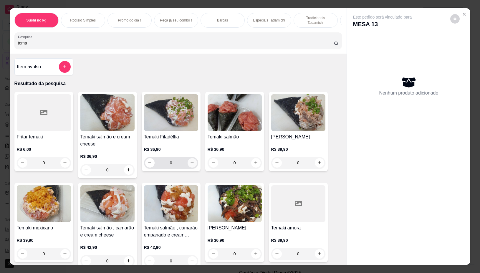
type input "tema"
click at [190, 165] on icon "increase-product-quantity" at bounding box center [192, 162] width 4 height 4
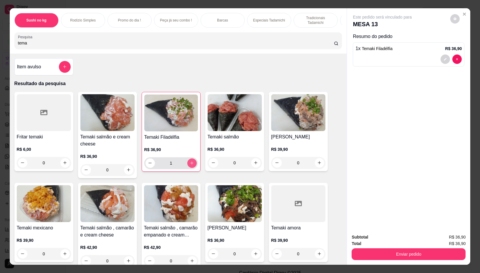
type input "1"
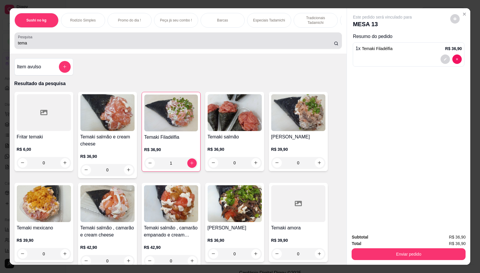
drag, startPoint x: 78, startPoint y: 46, endPoint x: 78, endPoint y: 41, distance: 5.3
click at [78, 46] on input "tema" at bounding box center [176, 43] width 316 height 6
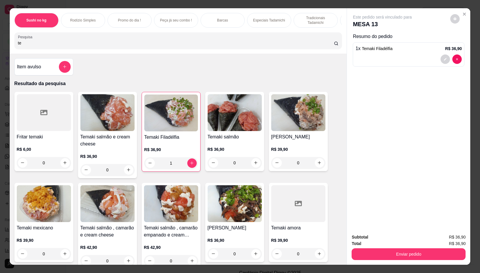
type input "t"
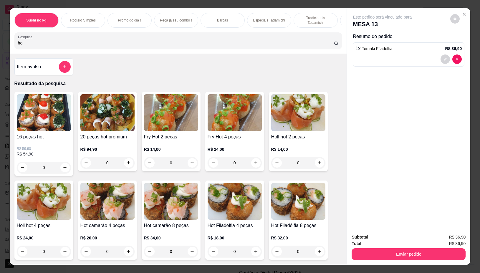
type input "h"
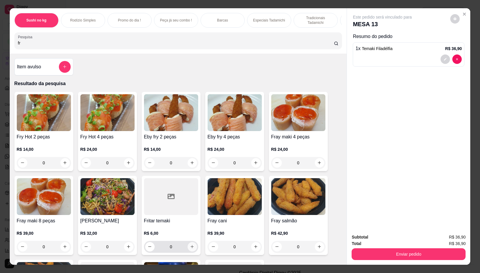
type input "fr"
click at [190, 247] on icon "increase-product-quantity" at bounding box center [192, 246] width 4 height 4
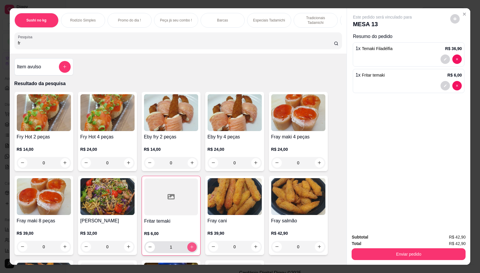
type input "1"
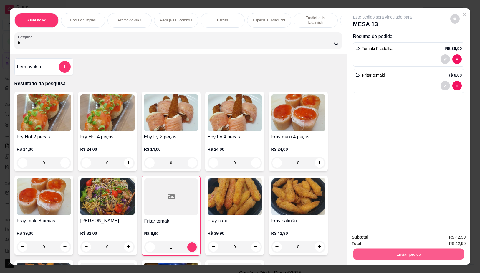
click at [410, 256] on button "Enviar pedido" at bounding box center [408, 253] width 110 height 11
click at [405, 240] on button "Não registrar e enviar pedido" at bounding box center [388, 236] width 59 height 11
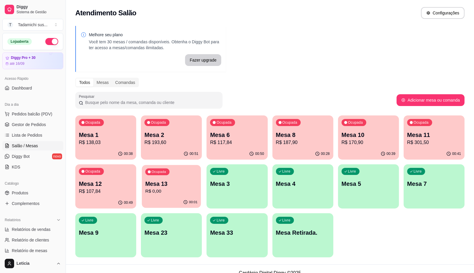
click at [172, 180] on p "Mesa 13" at bounding box center [171, 184] width 52 height 8
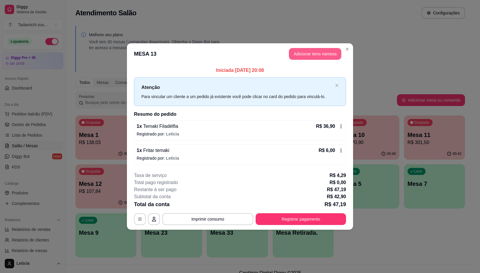
click at [317, 53] on button "Adicionar itens na mesa" at bounding box center [315, 54] width 52 height 12
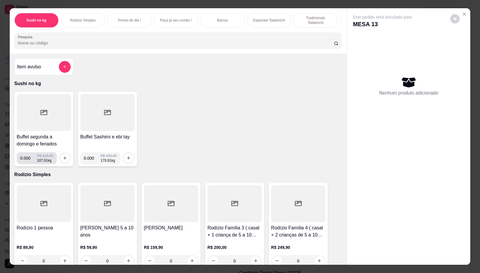
click at [27, 162] on input "0.000" at bounding box center [28, 158] width 17 height 12
type input "0.124"
click at [63, 160] on icon "increase-product-quantity" at bounding box center [65, 158] width 4 height 4
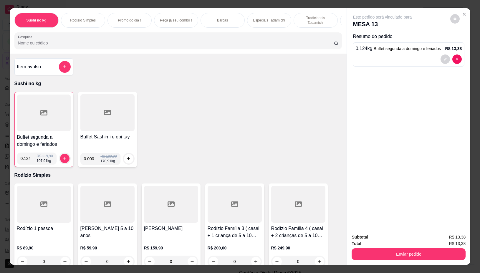
click at [87, 44] on input "Pesquisa" at bounding box center [176, 43] width 316 height 6
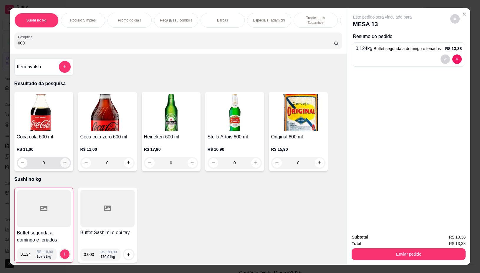
type input "600"
click at [62, 162] on button "increase-product-quantity" at bounding box center [64, 162] width 9 height 9
type input "1"
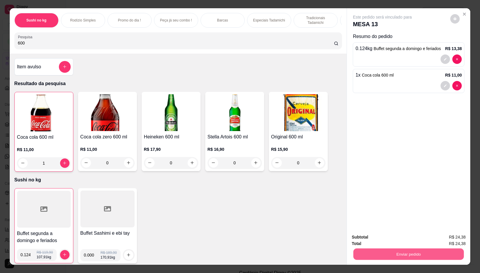
click at [363, 249] on button "Enviar pedido" at bounding box center [408, 253] width 110 height 11
click at [371, 232] on button "Não registrar e enviar pedido" at bounding box center [388, 236] width 59 height 11
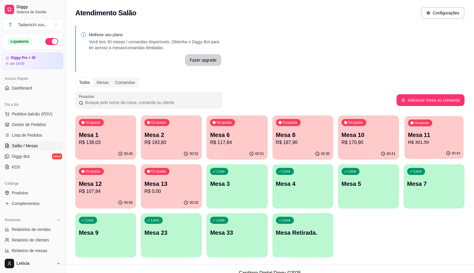
click at [425, 132] on p "Mesa 11" at bounding box center [434, 135] width 52 height 8
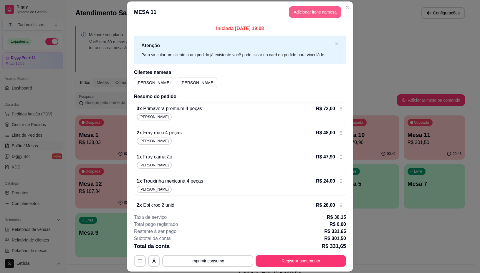
click at [293, 12] on button "Adicionar itens na mesa" at bounding box center [315, 12] width 52 height 12
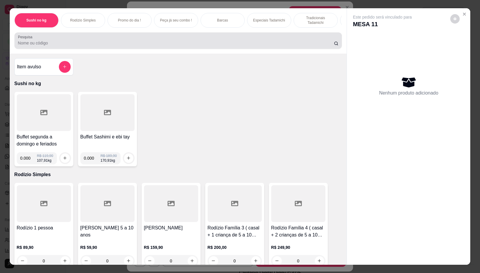
click at [88, 46] on input "Pesquisa" at bounding box center [176, 43] width 316 height 6
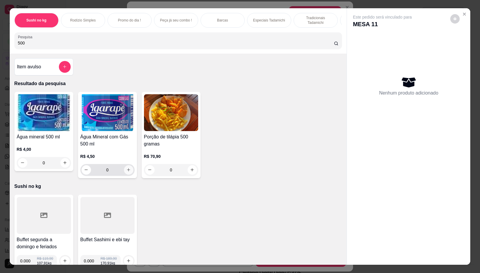
type input "500"
click at [126, 171] on icon "increase-product-quantity" at bounding box center [128, 169] width 4 height 4
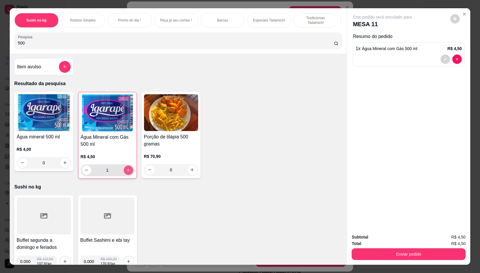
type input "1"
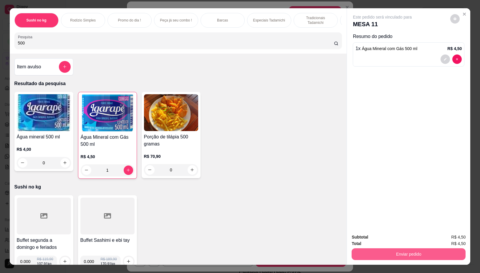
click at [366, 248] on button "Enviar pedido" at bounding box center [408, 254] width 114 height 12
click at [371, 238] on button "Não registrar e enviar pedido" at bounding box center [388, 236] width 61 height 11
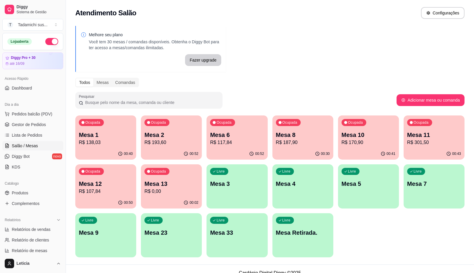
click at [299, 227] on div "Livre Mesa Retirada." at bounding box center [302, 231] width 61 height 37
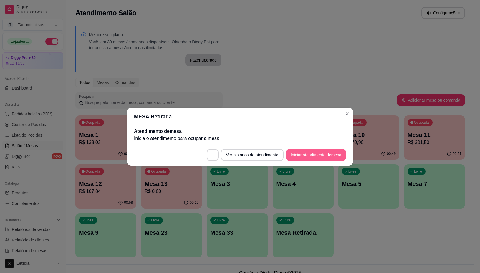
click at [322, 152] on button "Iniciar atendimento de mesa" at bounding box center [316, 155] width 60 height 12
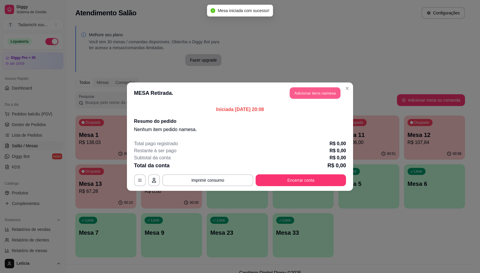
click at [298, 87] on button "Adicionar itens na mesa" at bounding box center [314, 92] width 51 height 11
drag, startPoint x: 305, startPoint y: 92, endPoint x: 162, endPoint y: 119, distance: 145.0
click at [305, 91] on div "Item avulso Sushi no kg Buffet segunda a domingo e feriados 0.000 R$ 119,90 107…" at bounding box center [178, 159] width 337 height 211
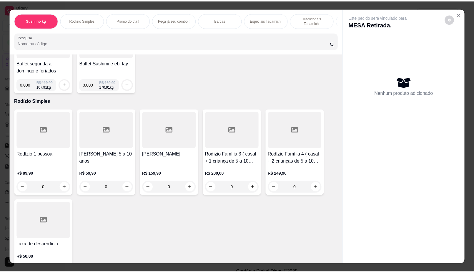
scroll to position [0, 15]
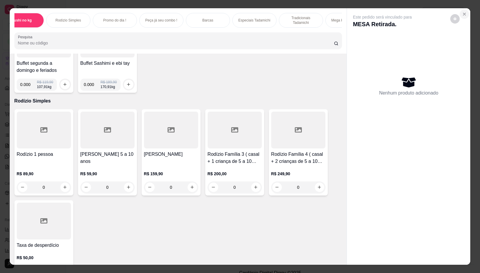
click at [463, 12] on icon "Close" at bounding box center [464, 14] width 5 height 5
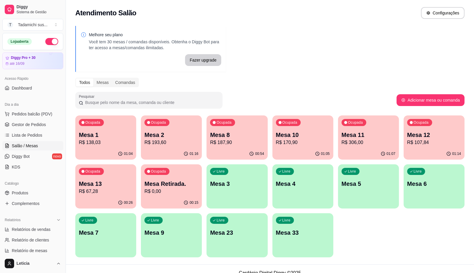
click at [177, 148] on div "01:16" at bounding box center [171, 153] width 61 height 11
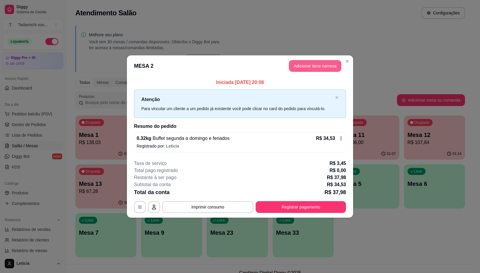
click at [311, 68] on button "Adicionar itens na mesa" at bounding box center [315, 66] width 52 height 12
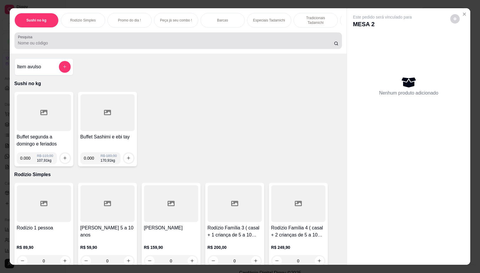
click at [234, 46] on input "Pesquisa" at bounding box center [176, 43] width 316 height 6
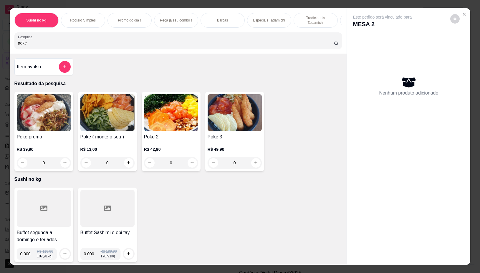
type input "poke"
click at [187, 167] on div "0" at bounding box center [171, 163] width 54 height 12
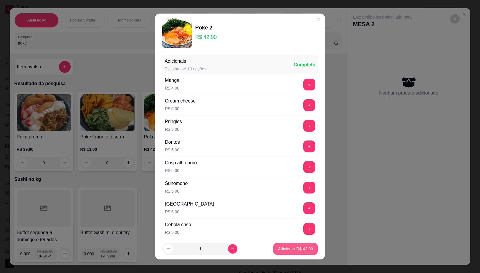
click at [300, 253] on button "Adicionar R$ 42,90" at bounding box center [295, 249] width 44 height 12
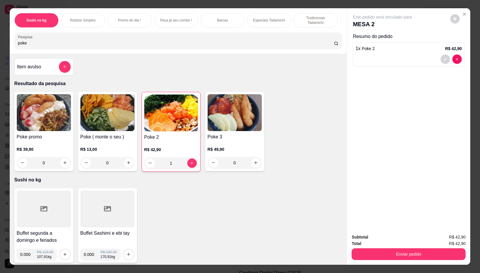
type input "1"
click at [138, 46] on input "poke" at bounding box center [176, 43] width 316 height 6
type input "p"
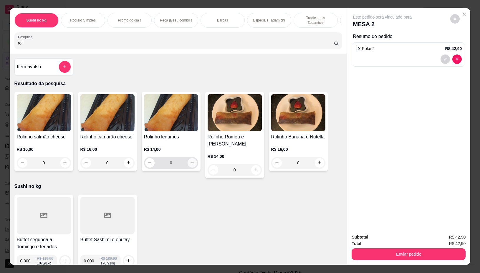
type input "roli"
click at [192, 165] on button "increase-product-quantity" at bounding box center [191, 162] width 9 height 9
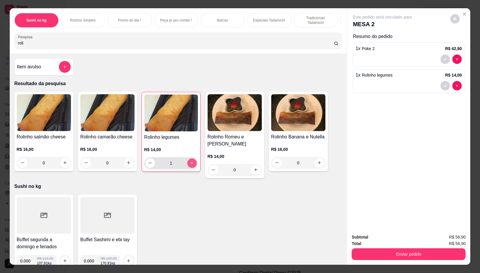
type input "1"
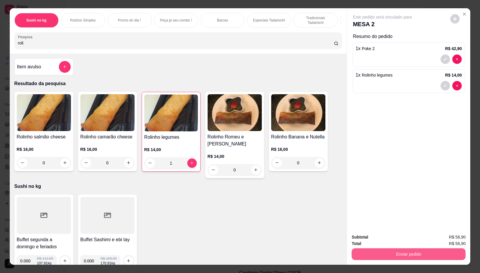
click at [423, 254] on button "Enviar pedido" at bounding box center [408, 254] width 114 height 12
click at [396, 236] on button "Não registrar e enviar pedido" at bounding box center [388, 236] width 59 height 11
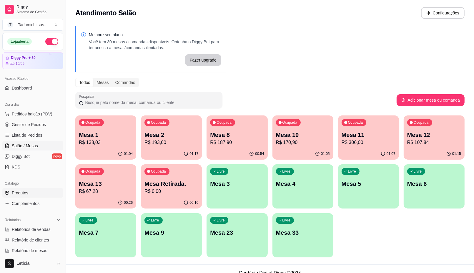
click at [23, 193] on span "Produtos" at bounding box center [20, 193] width 16 height 6
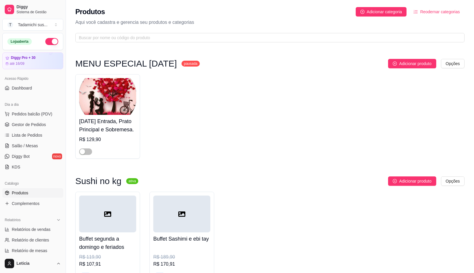
click at [34, 192] on link "Produtos" at bounding box center [32, 192] width 61 height 9
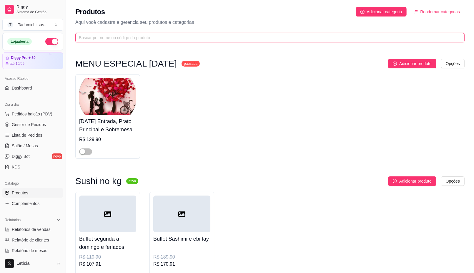
click at [148, 36] on input "text" at bounding box center [267, 37] width 377 height 6
click at [166, 40] on input "text" at bounding box center [267, 37] width 377 height 6
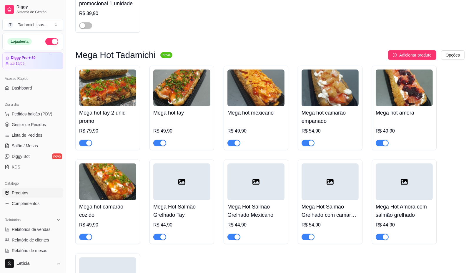
scroll to position [147, 0]
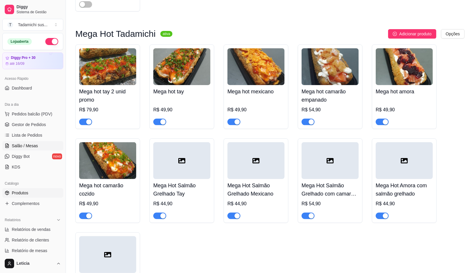
type input "meg"
click at [35, 143] on span "Salão / Mesas" at bounding box center [25, 146] width 26 height 6
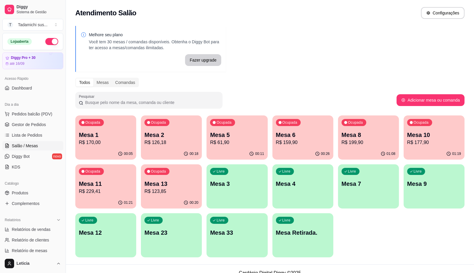
click at [432, 138] on p "Mesa 10" at bounding box center [434, 135] width 54 height 8
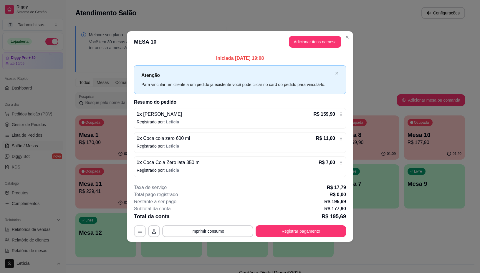
click at [135, 232] on button "button" at bounding box center [140, 231] width 12 height 12
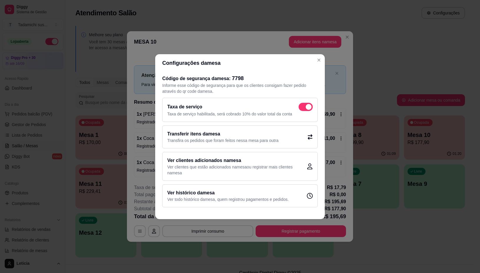
click at [308, 106] on span at bounding box center [308, 107] width 6 height 6
click at [302, 108] on input "checkbox" at bounding box center [300, 110] width 4 height 4
checkbox input "false"
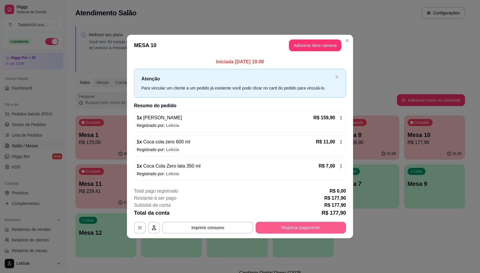
click at [278, 227] on button "Registrar pagamento" at bounding box center [300, 228] width 90 height 12
click at [185, 227] on button "Imprimir consumo" at bounding box center [208, 227] width 88 height 11
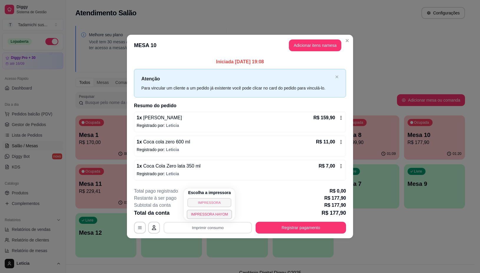
click at [193, 203] on button "IMPRESSORA" at bounding box center [209, 202] width 44 height 9
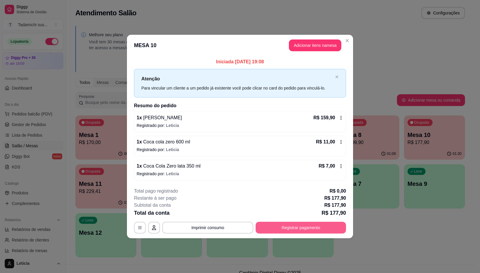
click at [270, 225] on button "Registrar pagamento" at bounding box center [300, 228] width 90 height 12
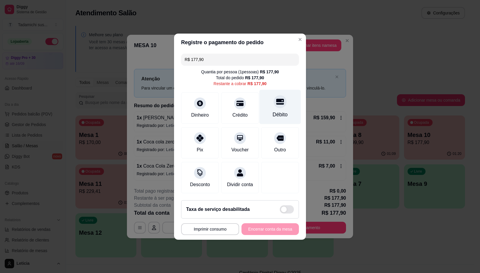
click at [277, 111] on div "Débito" at bounding box center [279, 115] width 15 height 8
type input "R$ 0,00"
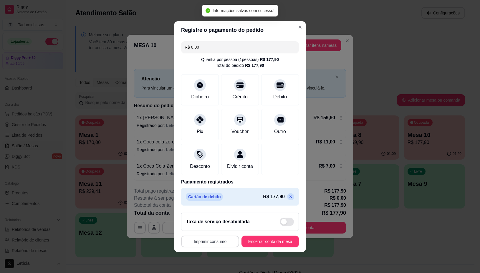
click at [199, 242] on button "Imprimir consumo" at bounding box center [210, 241] width 58 height 12
click at [205, 219] on button "IMPRESSORA" at bounding box center [207, 219] width 45 height 9
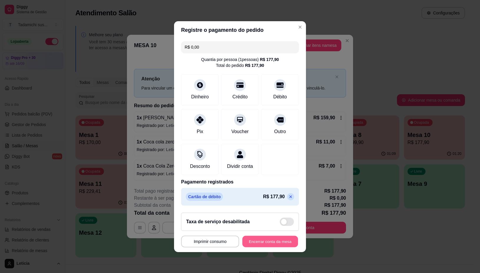
click at [263, 243] on button "Encerrar conta da mesa" at bounding box center [270, 240] width 56 height 11
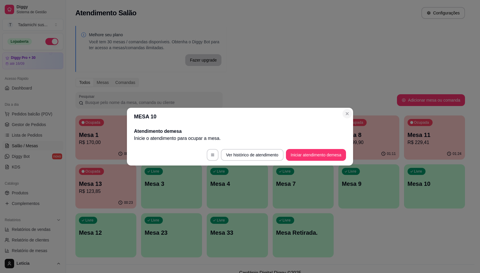
click at [354, 108] on div "MESA 10 Atendimento de mesa Inicie o atendimento para ocupar a mesa . Ver histó…" at bounding box center [240, 136] width 480 height 273
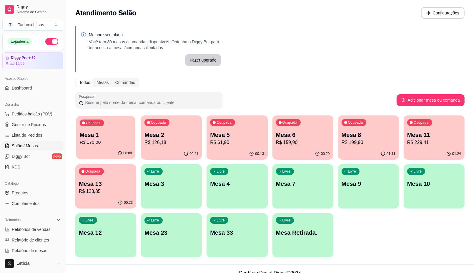
click at [110, 146] on div "Ocupada Mesa 1 R$ 170,00" at bounding box center [105, 132] width 59 height 32
click at [92, 140] on p "R$ 170,00" at bounding box center [106, 142] width 52 height 7
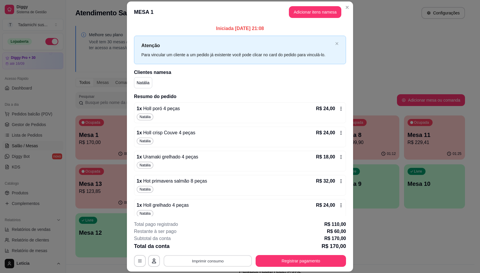
click at [177, 262] on button "Imprimir consumo" at bounding box center [208, 260] width 88 height 11
click at [189, 237] on button "IMPRESSORA" at bounding box center [206, 235] width 45 height 9
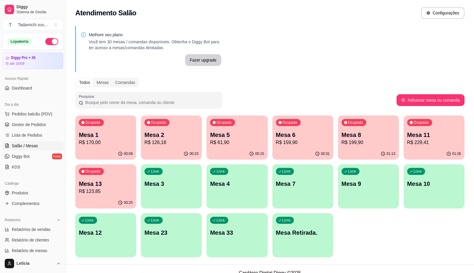
click at [95, 186] on p "Mesa 13" at bounding box center [106, 183] width 54 height 8
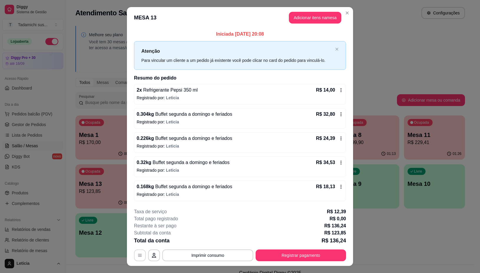
click at [138, 257] on icon "button" at bounding box center [140, 255] width 4 height 3
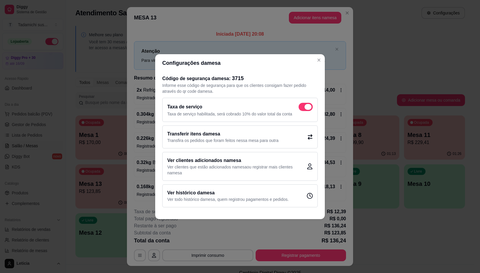
click at [309, 108] on span at bounding box center [307, 107] width 7 height 6
click at [302, 108] on input "checkbox" at bounding box center [300, 110] width 4 height 4
checkbox input "false"
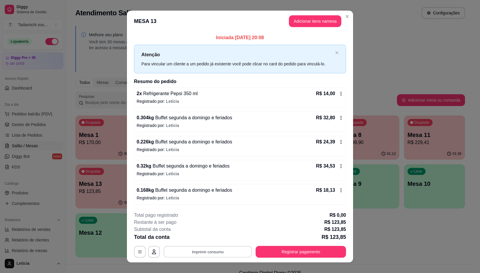
click at [237, 254] on button "Imprimir consumo" at bounding box center [208, 251] width 88 height 11
click at [207, 253] on button "Imprimir consumo" at bounding box center [208, 251] width 88 height 11
click at [212, 226] on button "IMPRESSORA" at bounding box center [206, 226] width 44 height 9
click at [272, 251] on button "Registrar pagamento" at bounding box center [300, 252] width 90 height 12
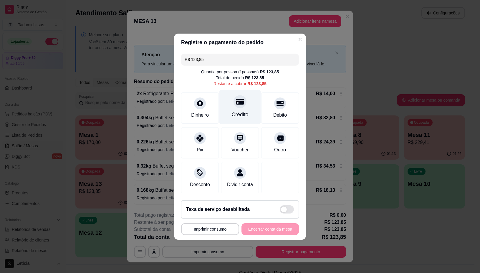
click at [240, 101] on icon at bounding box center [240, 102] width 8 height 6
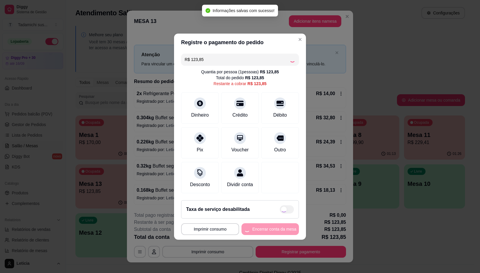
type input "R$ 0,00"
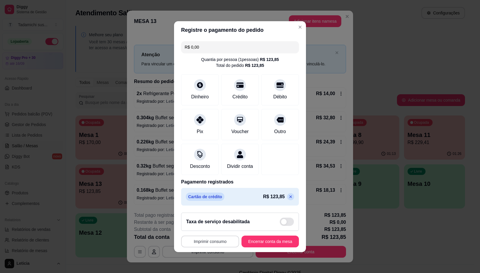
click at [210, 244] on button "Imprimir consumo" at bounding box center [210, 241] width 58 height 12
click at [215, 221] on button "IMPRESSORA" at bounding box center [207, 219] width 45 height 9
click at [252, 240] on button "Encerrar conta da mesa" at bounding box center [270, 240] width 56 height 11
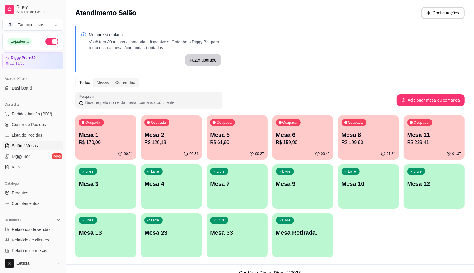
click at [380, 131] on p "Mesa 8" at bounding box center [369, 135] width 54 height 8
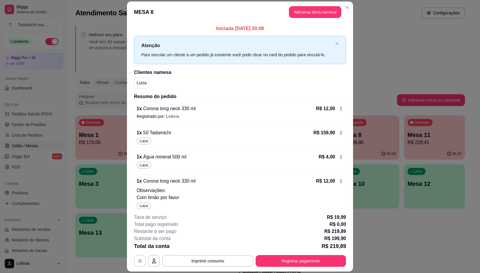
click at [134, 263] on button "button" at bounding box center [140, 261] width 12 height 12
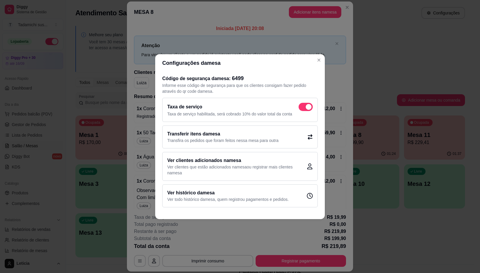
click at [302, 107] on span at bounding box center [305, 107] width 14 height 8
click at [302, 108] on input "checkbox" at bounding box center [300, 110] width 4 height 4
checkbox input "false"
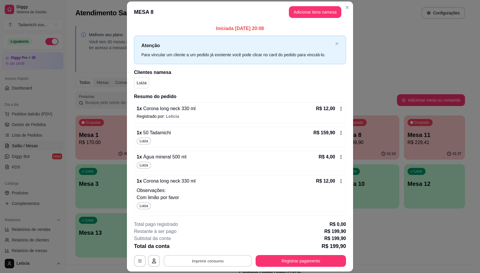
click at [203, 258] on button "Imprimir consumo" at bounding box center [208, 260] width 88 height 11
click at [211, 232] on button "IMPRESSORA" at bounding box center [206, 235] width 44 height 9
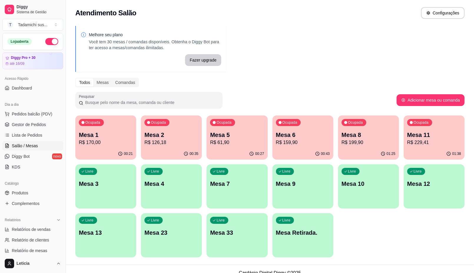
click at [227, 138] on p "Mesa 5" at bounding box center [237, 135] width 54 height 8
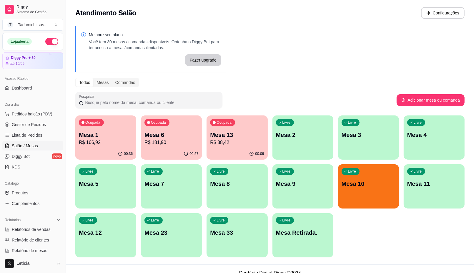
click at [224, 145] on p "R$ 38,42" at bounding box center [237, 142] width 54 height 7
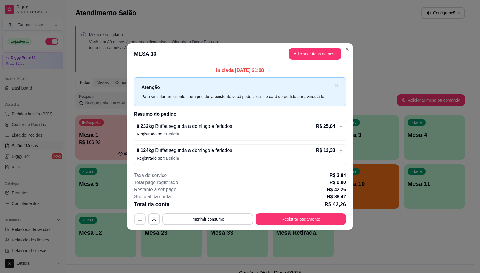
click at [135, 222] on button "button" at bounding box center [140, 219] width 12 height 12
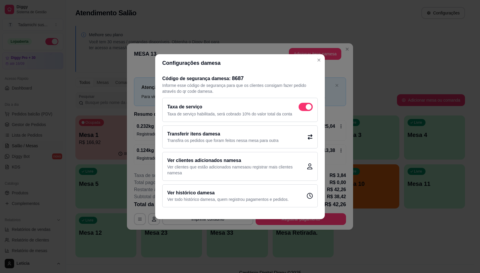
click at [307, 110] on span at bounding box center [305, 107] width 14 height 8
click at [302, 110] on input "checkbox" at bounding box center [300, 110] width 4 height 4
checkbox input "false"
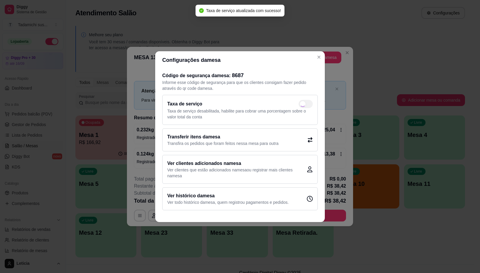
click at [314, 78] on h2 "Código de segurança da mesa : 8687" at bounding box center [239, 75] width 155 height 8
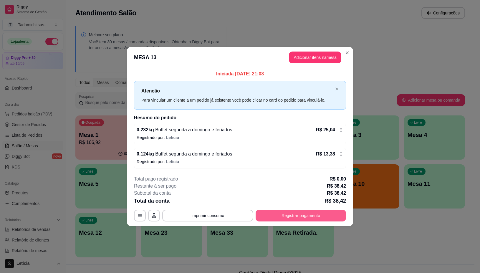
click at [288, 214] on button "Registrar pagamento" at bounding box center [300, 215] width 90 height 12
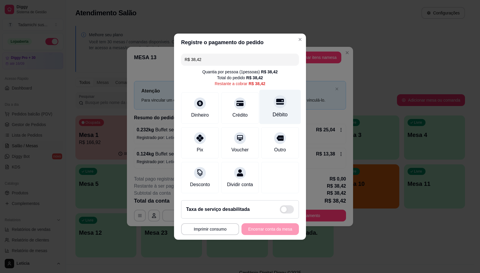
click at [273, 102] on div at bounding box center [279, 101] width 13 height 13
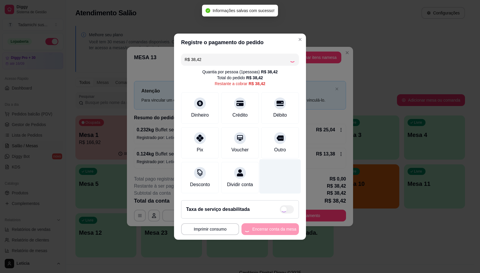
type input "R$ 0,00"
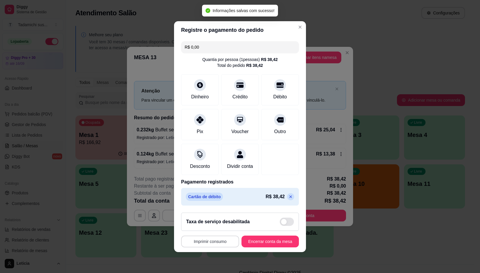
click at [207, 240] on button "Imprimir consumo" at bounding box center [210, 241] width 58 height 12
click at [213, 220] on button "IMPRESSORA" at bounding box center [208, 219] width 44 height 9
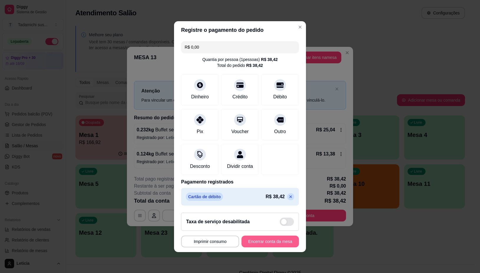
click at [250, 243] on button "Encerrar conta da mesa" at bounding box center [269, 241] width 57 height 12
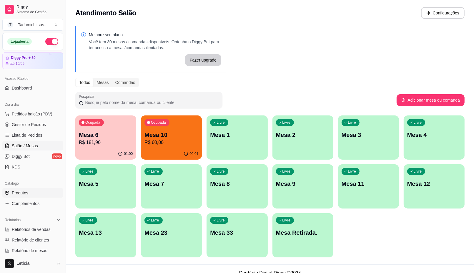
click at [18, 196] on span "Produtos" at bounding box center [20, 193] width 16 height 6
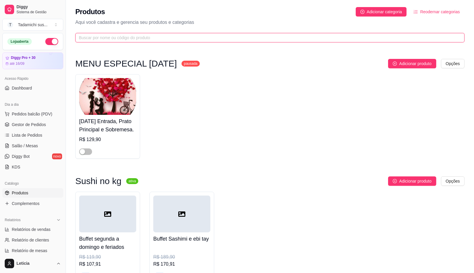
drag, startPoint x: 144, startPoint y: 36, endPoint x: 147, endPoint y: 29, distance: 8.3
click at [144, 36] on input "text" at bounding box center [267, 37] width 377 height 6
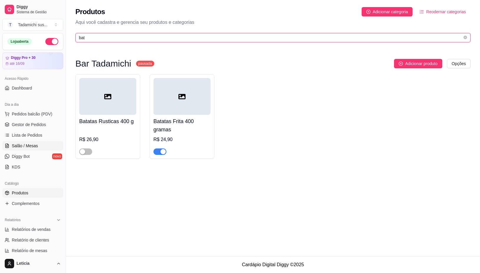
type input "bat"
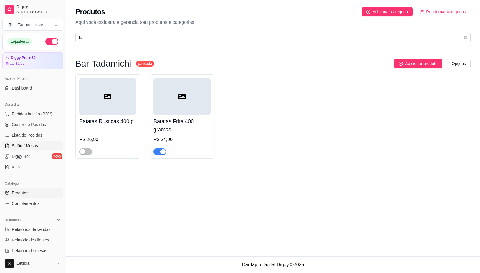
click at [26, 144] on span "Salão / Mesas" at bounding box center [25, 146] width 26 height 6
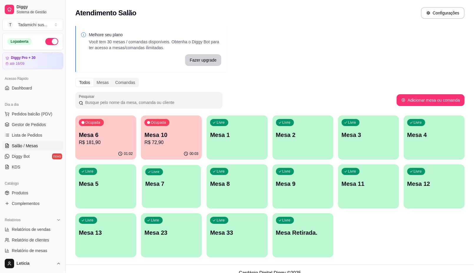
click at [184, 196] on div "Livre Mesa 7" at bounding box center [171, 183] width 59 height 36
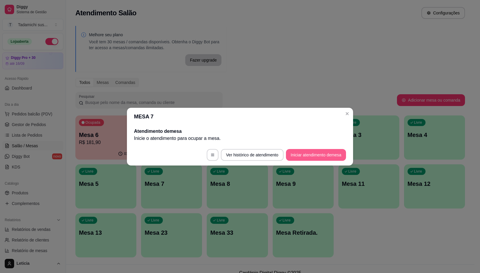
click at [318, 153] on button "Iniciar atendimento de mesa" at bounding box center [316, 155] width 60 height 12
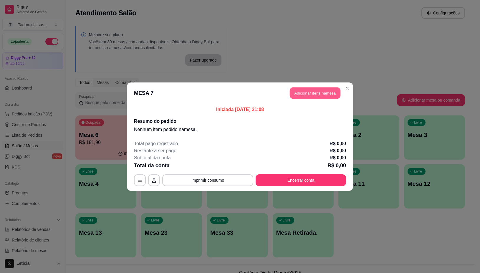
click at [336, 94] on button "Adicionar itens na mesa" at bounding box center [314, 92] width 51 height 11
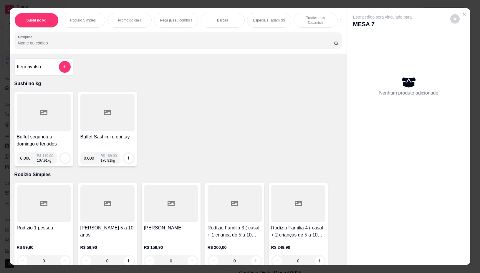
click at [22, 119] on div at bounding box center [44, 112] width 54 height 37
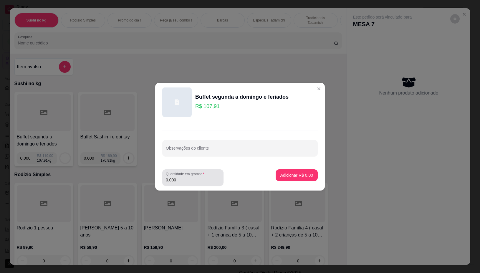
click at [178, 179] on input "0.000" at bounding box center [193, 180] width 54 height 6
type input "0.268"
click at [291, 178] on button "Adicionar R$ 28,92" at bounding box center [295, 175] width 44 height 12
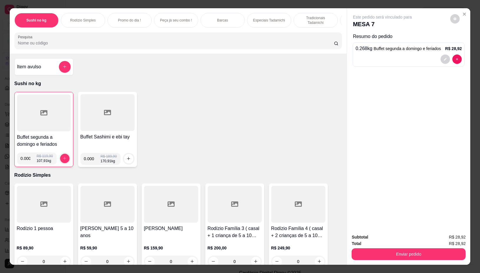
click at [111, 124] on div at bounding box center [107, 112] width 54 height 37
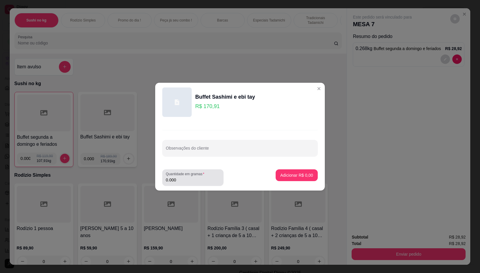
click at [185, 182] on input "0.000" at bounding box center [193, 180] width 54 height 6
type input "0.056"
click at [293, 177] on p "Adicionar R$ 9,57" at bounding box center [296, 175] width 33 height 6
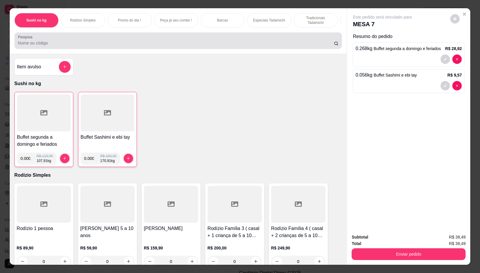
click at [209, 43] on input "Pesquisa" at bounding box center [176, 43] width 316 height 6
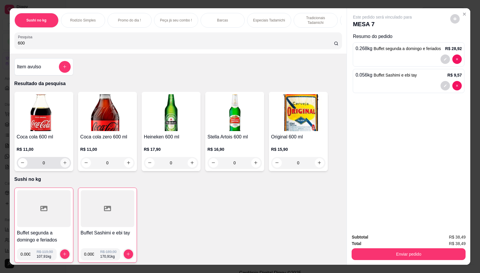
type input "600"
click at [63, 165] on icon "increase-product-quantity" at bounding box center [65, 162] width 4 height 4
type input "1"
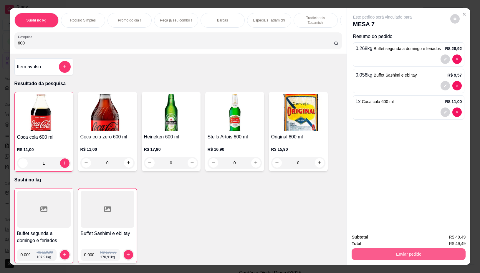
click at [392, 250] on button "Enviar pedido" at bounding box center [408, 254] width 114 height 12
click at [392, 235] on button "Não registrar e enviar pedido" at bounding box center [388, 236] width 59 height 11
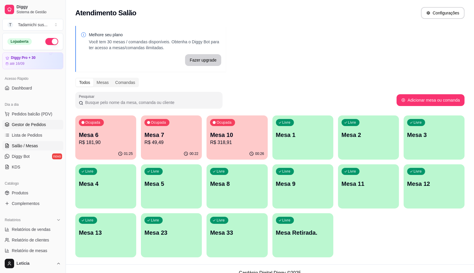
click at [33, 126] on span "Gestor de Pedidos" at bounding box center [29, 124] width 34 height 6
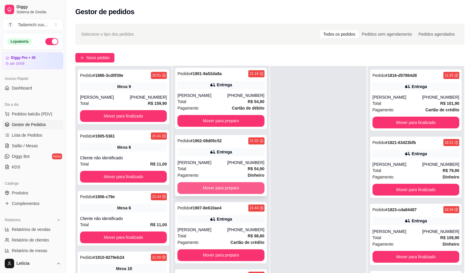
scroll to position [911, 0]
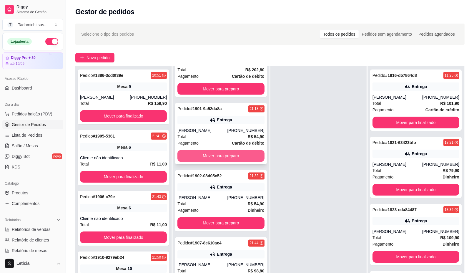
click at [221, 157] on button "Mover para preparo" at bounding box center [220, 156] width 87 height 12
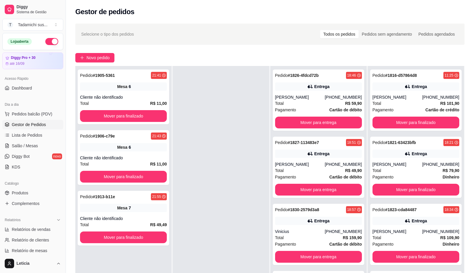
scroll to position [0, 0]
